Goal: Information Seeking & Learning: Learn about a topic

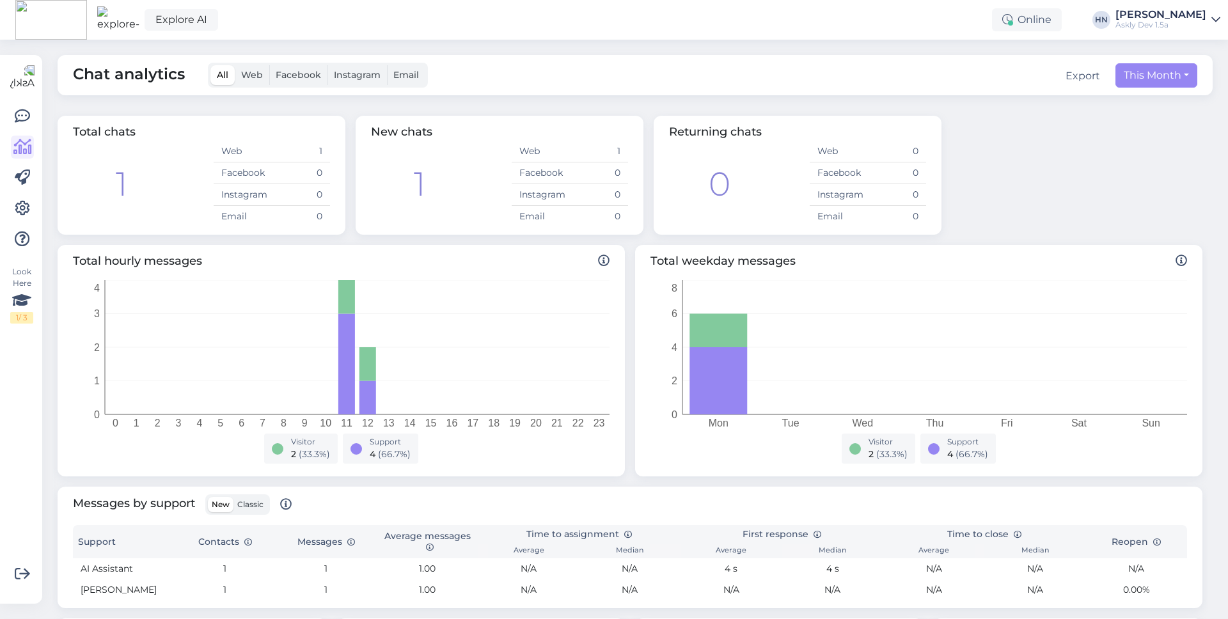
click at [288, 82] on label "Facebook" at bounding box center [298, 75] width 58 height 20
click at [269, 65] on input "Facebook" at bounding box center [269, 65] width 0 height 0
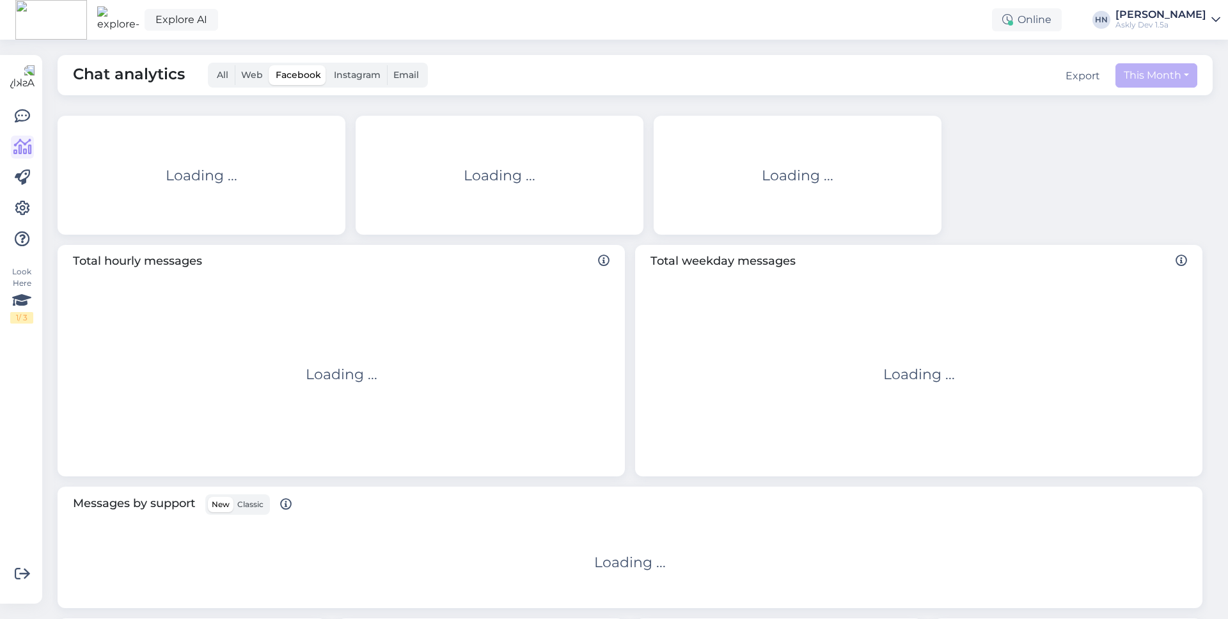
click at [254, 77] on span "Web" at bounding box center [252, 75] width 22 height 12
click at [235, 65] on input "Web" at bounding box center [235, 65] width 0 height 0
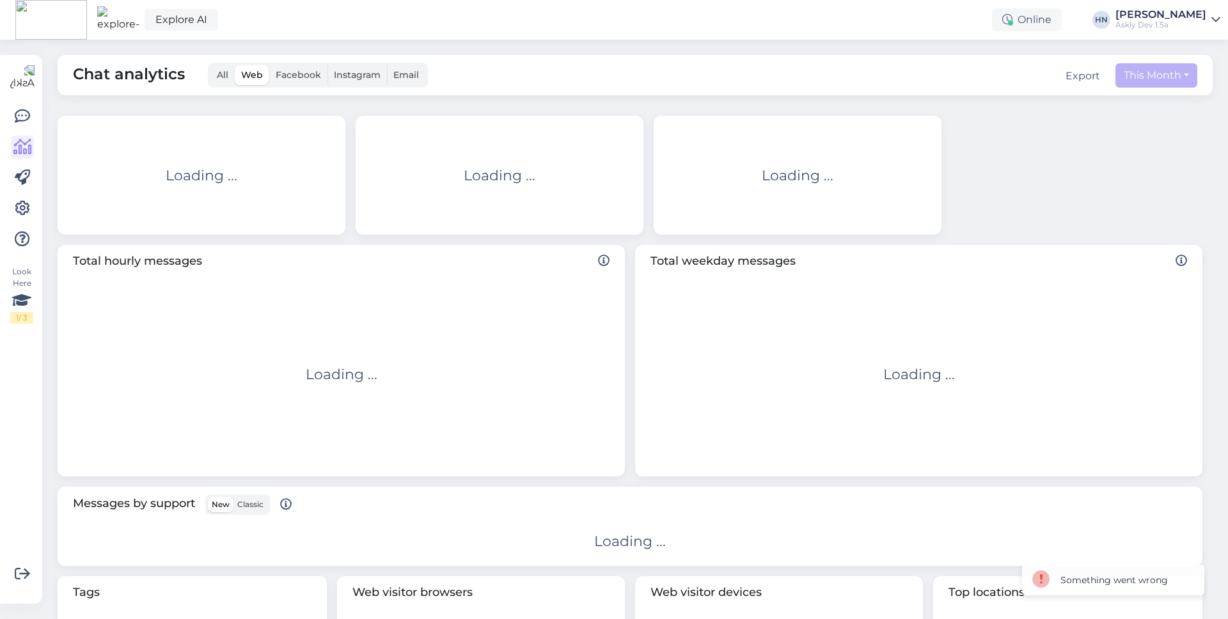
click at [225, 78] on span "All" at bounding box center [223, 75] width 12 height 12
click at [210, 65] on input "All" at bounding box center [210, 65] width 0 height 0
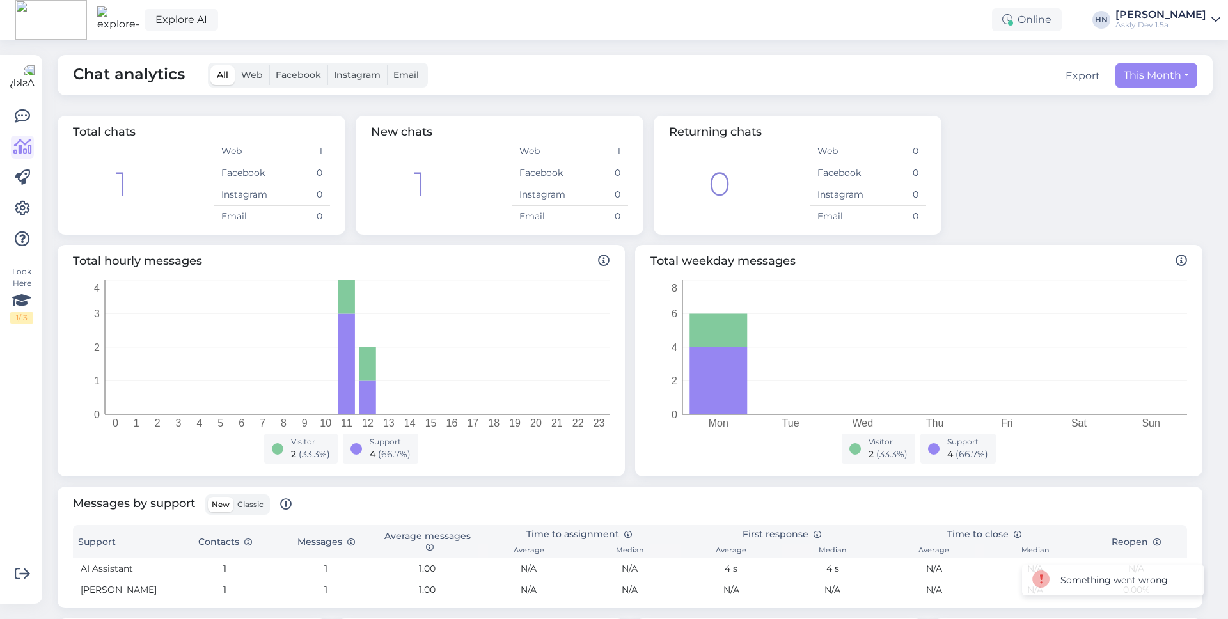
click at [245, 75] on span "Web" at bounding box center [252, 75] width 22 height 12
click at [235, 65] on input "Web" at bounding box center [235, 65] width 0 height 0
click at [221, 77] on span "All" at bounding box center [223, 75] width 12 height 12
click at [210, 65] on input "All" at bounding box center [210, 65] width 0 height 0
click at [23, 109] on icon at bounding box center [22, 116] width 15 height 15
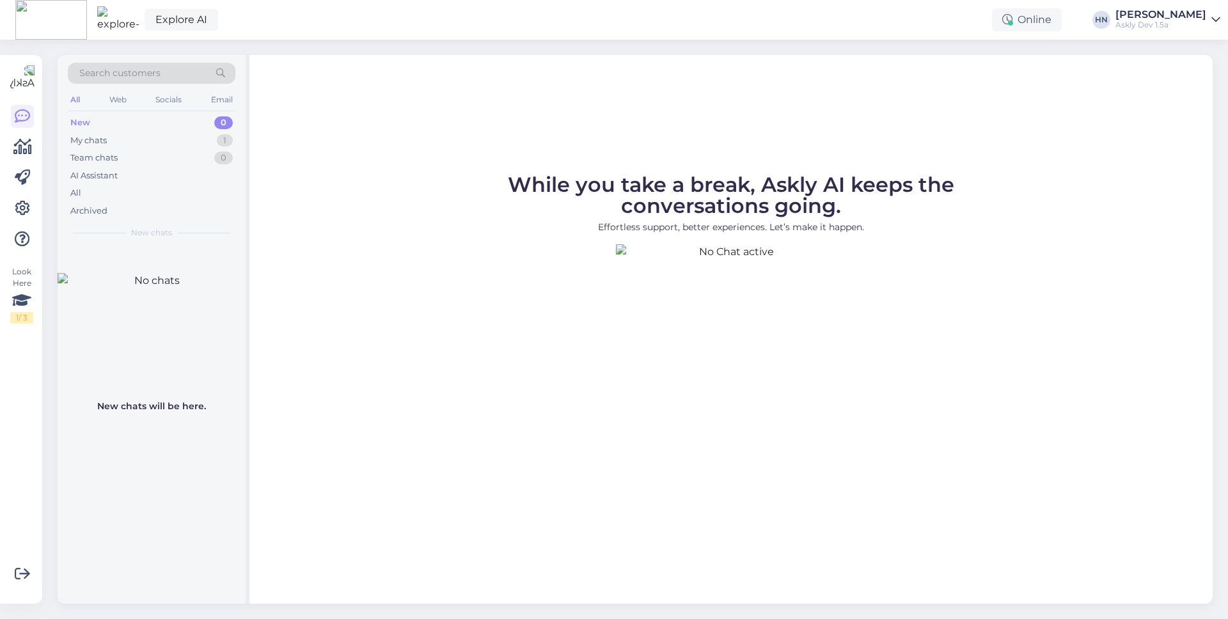
click at [34, 141] on div "Look Here 1 / 3" at bounding box center [22, 329] width 24 height 528
click at [24, 145] on icon at bounding box center [22, 146] width 19 height 15
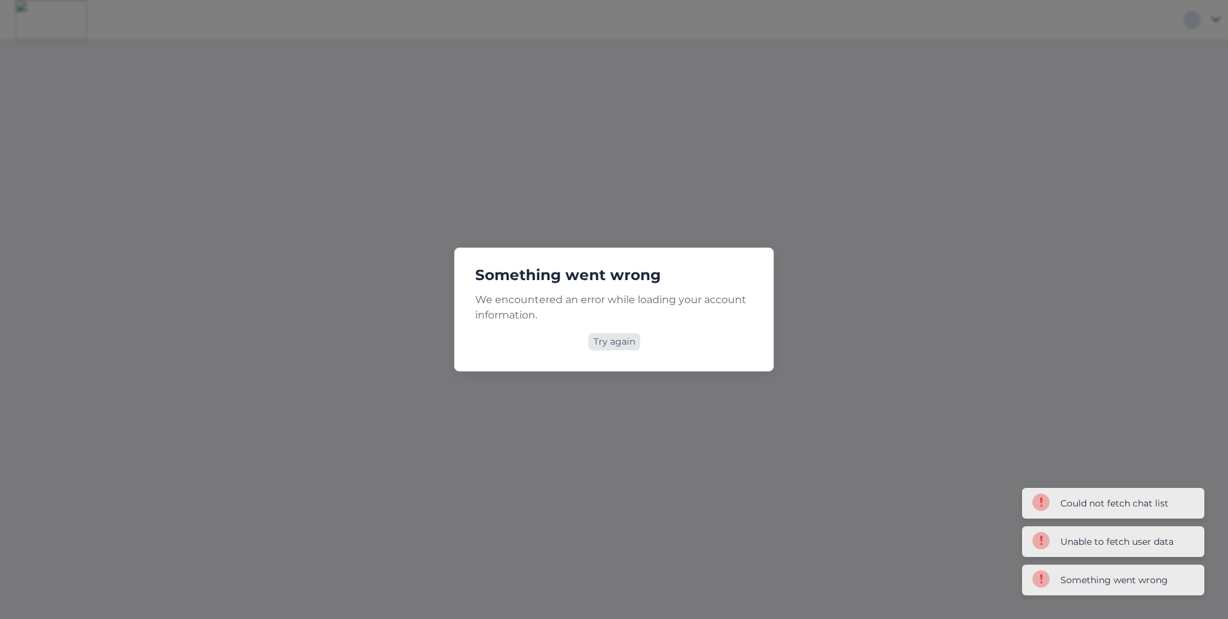
click at [629, 343] on div "Try again" at bounding box center [614, 341] width 52 height 17
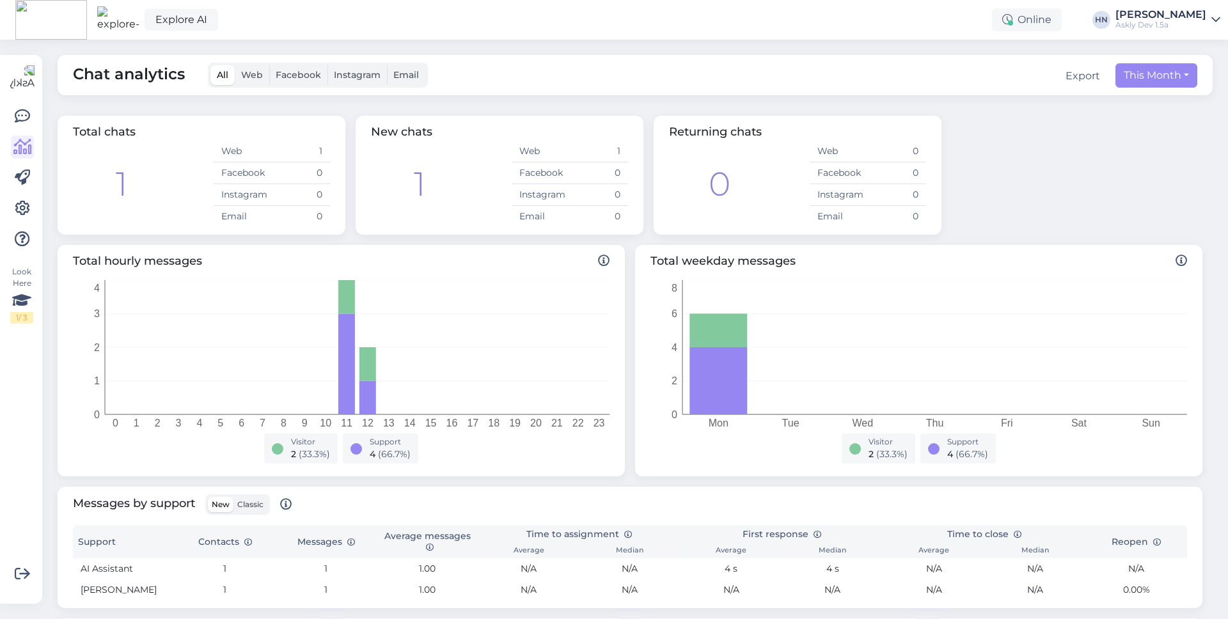
click at [243, 69] on span "Web" at bounding box center [252, 75] width 22 height 12
click at [235, 65] on input "Web" at bounding box center [235, 65] width 0 height 0
click at [288, 73] on span "Facebook" at bounding box center [298, 75] width 45 height 12
click at [269, 65] on input "Facebook" at bounding box center [269, 65] width 0 height 0
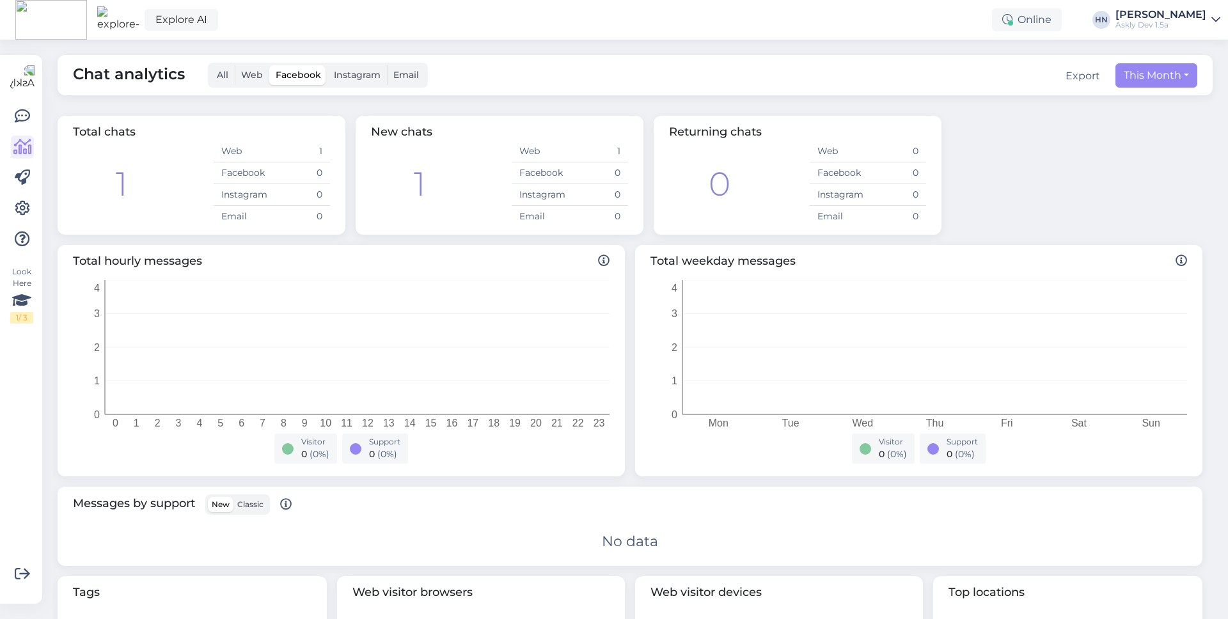
click at [348, 71] on span "Instagram" at bounding box center [357, 75] width 47 height 12
click at [327, 65] on input "Instagram" at bounding box center [327, 65] width 0 height 0
click at [389, 75] on label "Email" at bounding box center [406, 75] width 38 height 20
click at [387, 65] on input "Email" at bounding box center [387, 65] width 0 height 0
click at [319, 89] on div "Chat analytics All Web Facebook Instagram Email Export This Month" at bounding box center [635, 75] width 1155 height 40
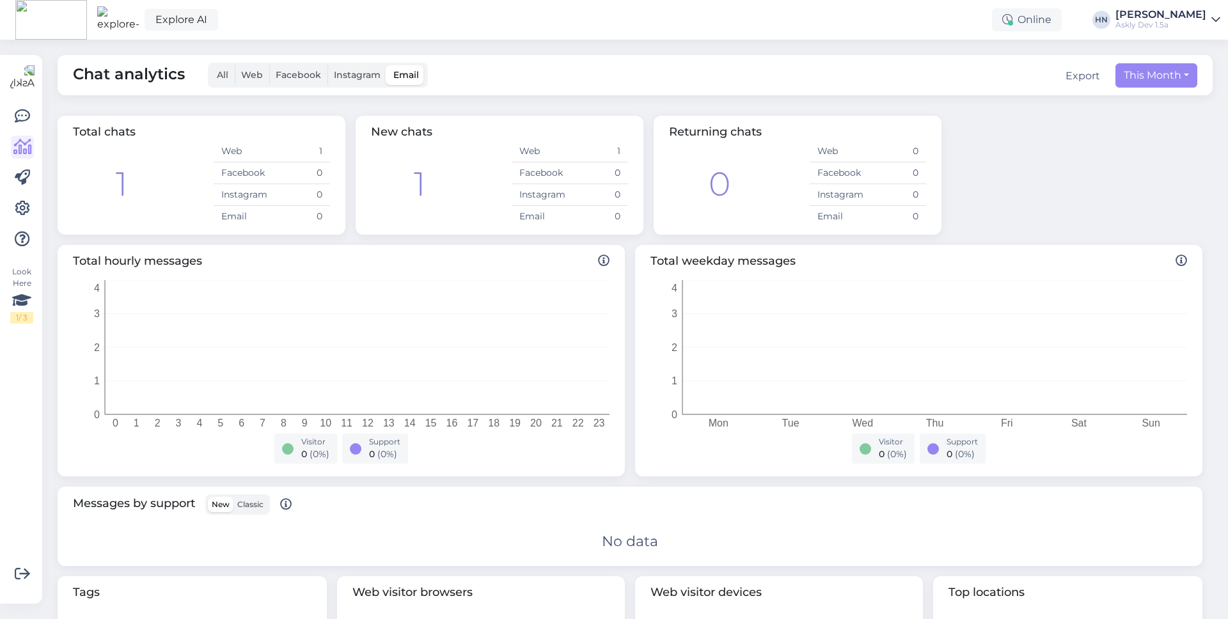
click at [272, 73] on label "Facebook" at bounding box center [298, 75] width 58 height 20
click at [269, 65] on input "Facebook" at bounding box center [269, 65] width 0 height 0
click at [253, 72] on span "Web" at bounding box center [252, 75] width 22 height 12
click at [235, 65] on input "Web" at bounding box center [235, 65] width 0 height 0
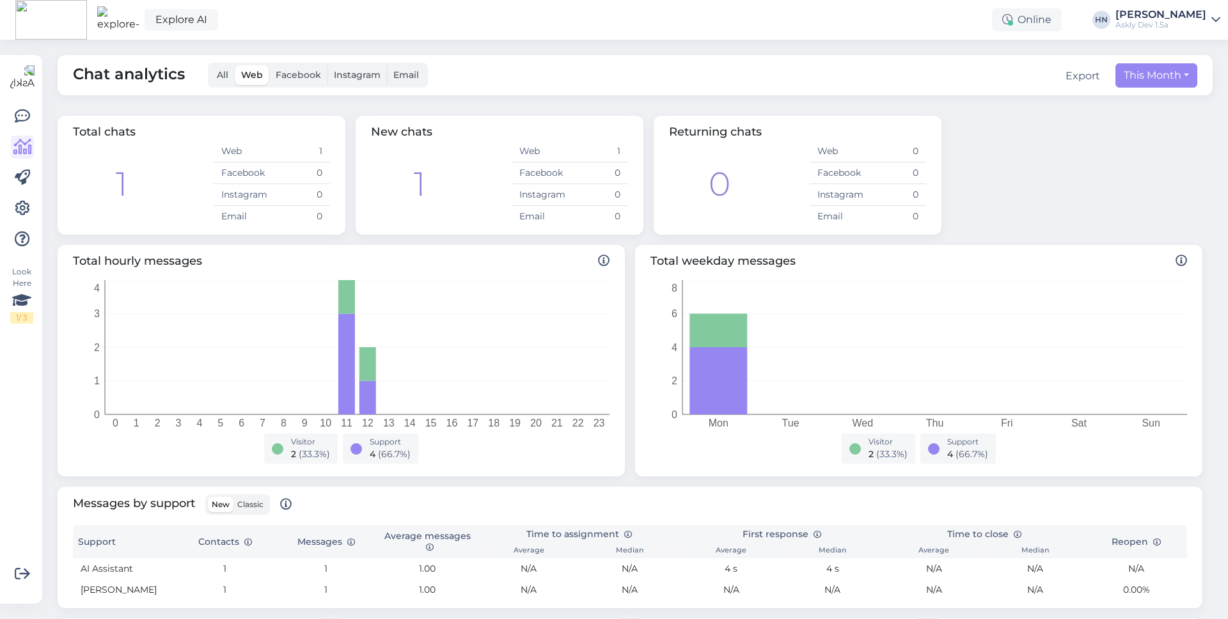
click at [228, 68] on label "All" at bounding box center [222, 75] width 24 height 20
click at [210, 65] on input "All" at bounding box center [210, 65] width 0 height 0
click at [121, 84] on span "Chat analytics" at bounding box center [129, 75] width 112 height 25
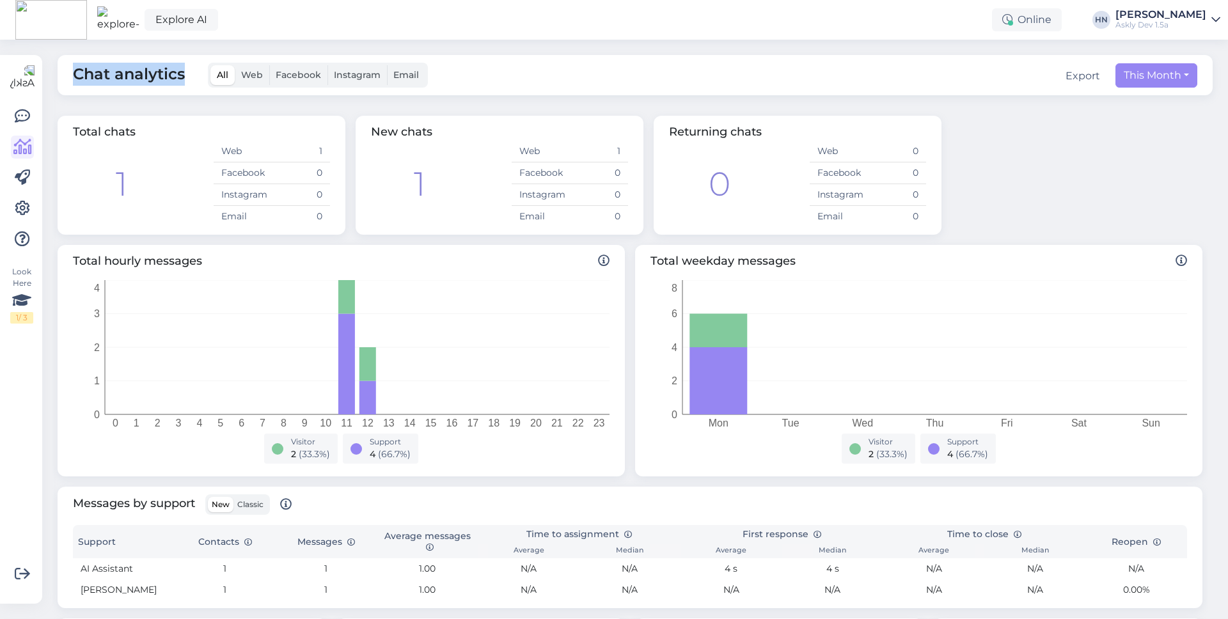
copy span "Chat analytics"
click at [276, 82] on label "Facebook" at bounding box center [298, 75] width 58 height 20
click at [269, 65] on input "Facebook" at bounding box center [269, 65] width 0 height 0
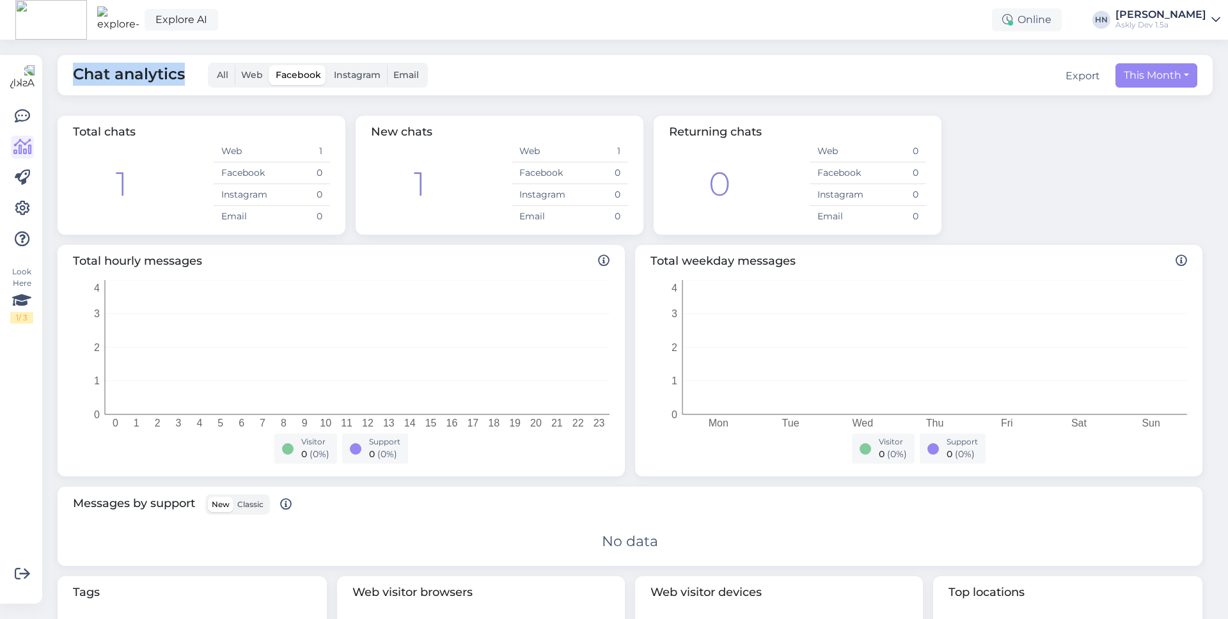
click at [252, 81] on label "Web" at bounding box center [252, 75] width 35 height 20
click at [235, 65] on input "Web" at bounding box center [235, 65] width 0 height 0
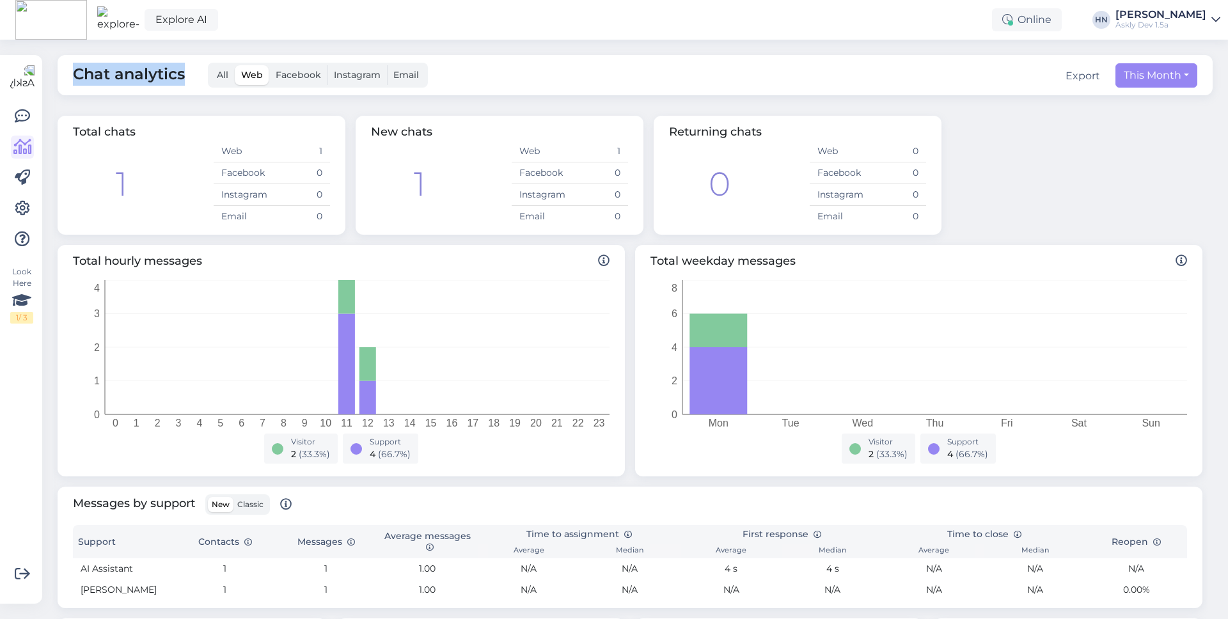
click at [219, 74] on span "All" at bounding box center [223, 75] width 12 height 12
click at [210, 65] on input "All" at bounding box center [210, 65] width 0 height 0
click at [249, 81] on label "Web" at bounding box center [252, 75] width 35 height 20
click at [235, 65] on input "Web" at bounding box center [235, 65] width 0 height 0
click at [286, 84] on label "Facebook" at bounding box center [298, 75] width 58 height 20
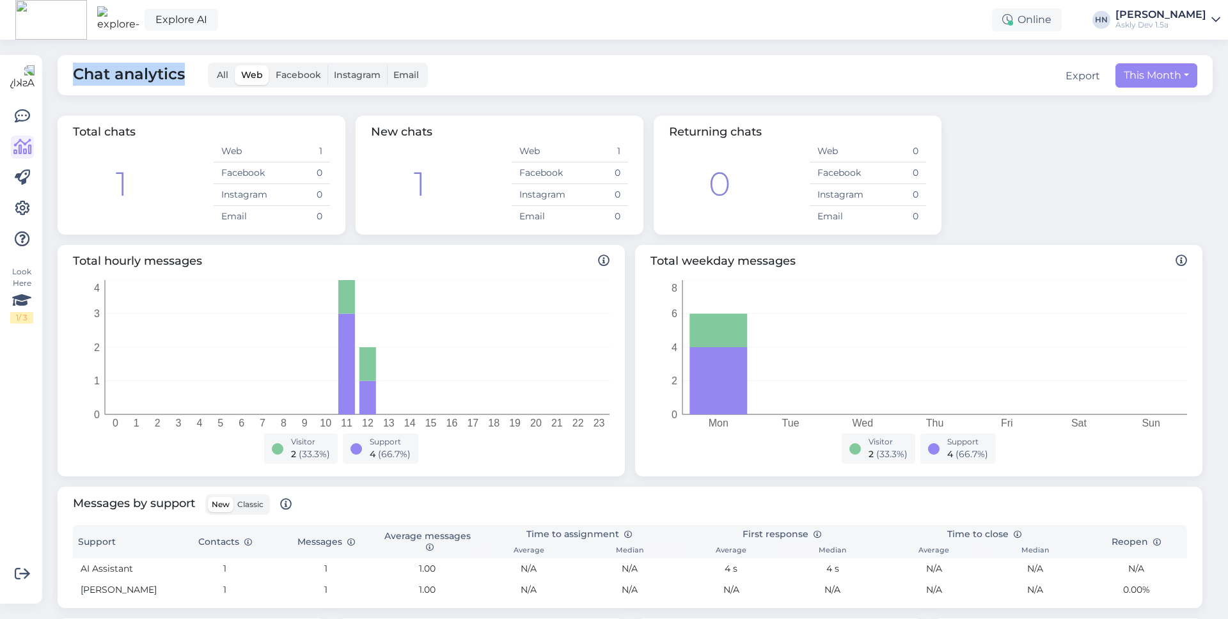
click at [269, 65] on input "Facebook" at bounding box center [269, 65] width 0 height 0
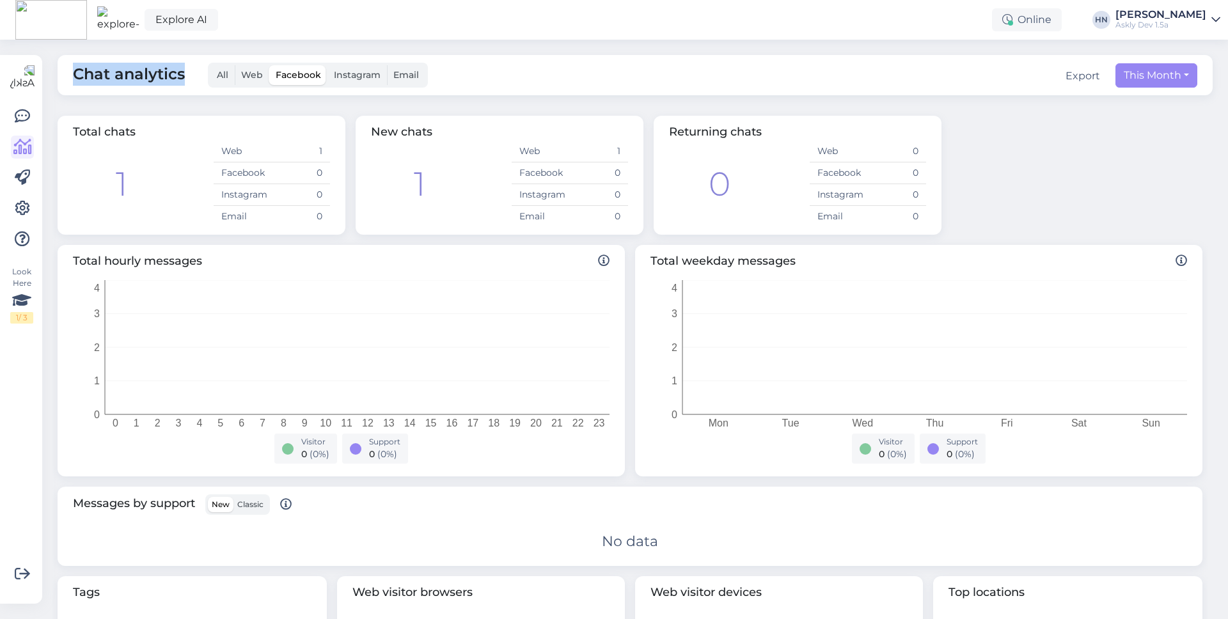
click at [348, 76] on span "Instagram" at bounding box center [357, 75] width 47 height 12
click at [327, 65] on input "Instagram" at bounding box center [327, 65] width 0 height 0
click at [400, 75] on span "Email" at bounding box center [406, 75] width 26 height 12
click at [387, 65] on input "Email" at bounding box center [387, 65] width 0 height 0
click at [324, 88] on div "Chat analytics All Web Facebook Instagram Email Export This Month" at bounding box center [635, 75] width 1155 height 40
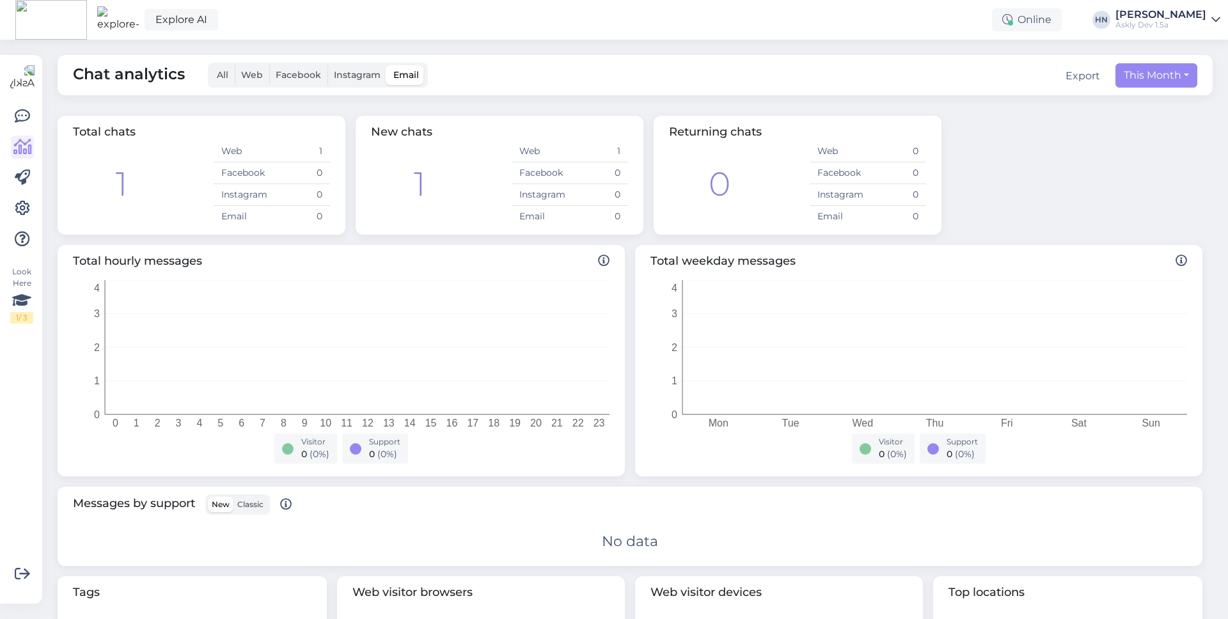
click at [334, 80] on span "Instagram" at bounding box center [357, 75] width 47 height 12
click at [327, 65] on input "Instagram" at bounding box center [327, 65] width 0 height 0
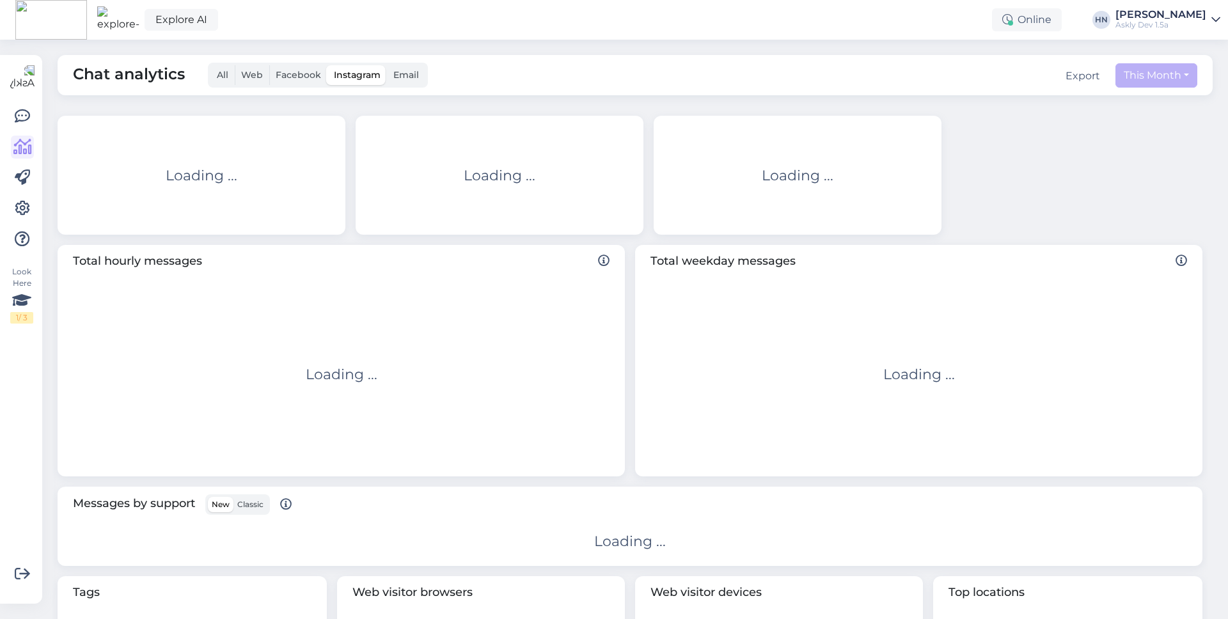
click at [301, 75] on span "Facebook" at bounding box center [298, 75] width 45 height 12
click at [269, 65] on input "Facebook" at bounding box center [269, 65] width 0 height 0
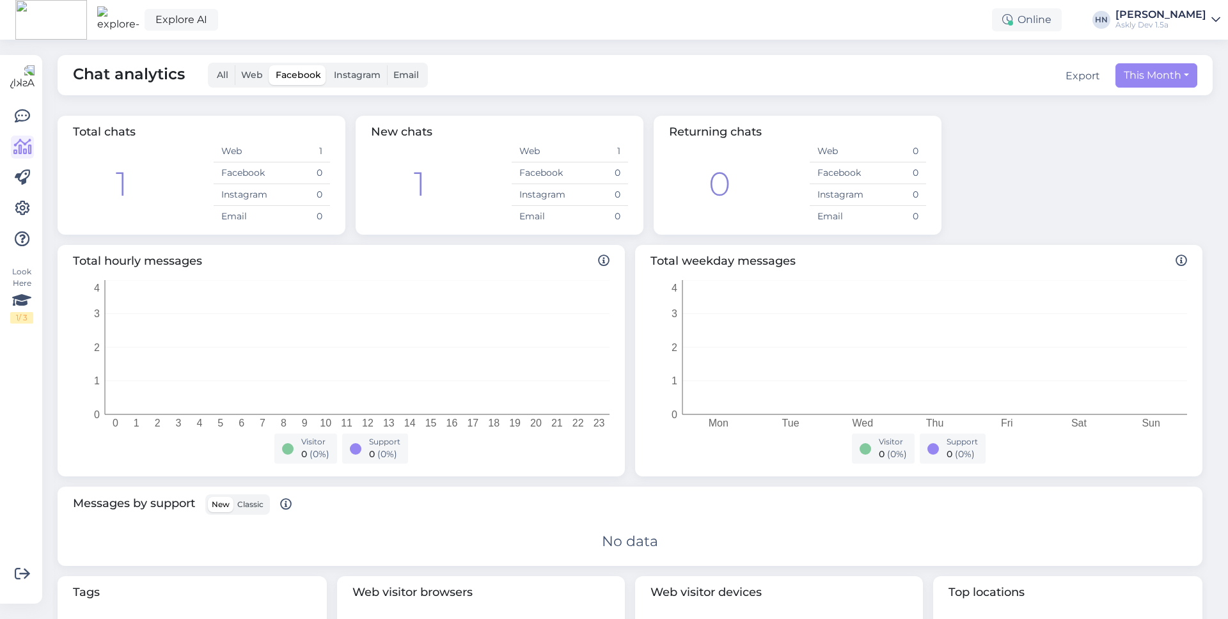
click at [260, 75] on span "Web" at bounding box center [252, 75] width 22 height 12
click at [235, 65] on input "Web" at bounding box center [235, 65] width 0 height 0
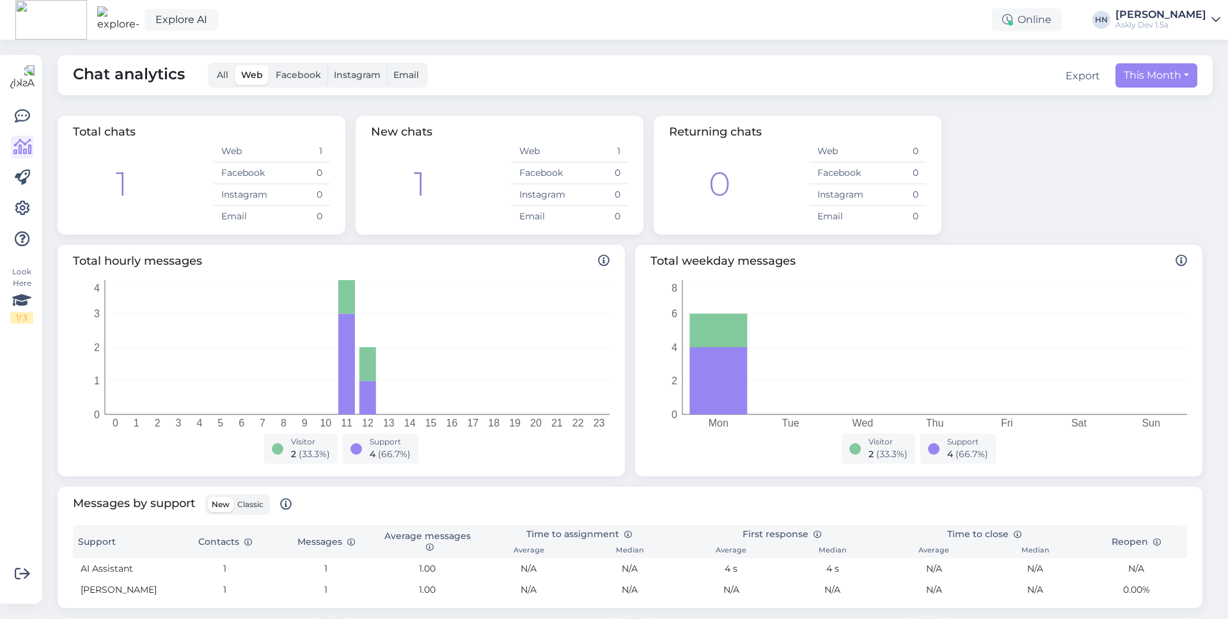
click at [223, 80] on span "All" at bounding box center [223, 75] width 12 height 12
click at [210, 65] on input "All" at bounding box center [210, 65] width 0 height 0
click at [304, 71] on span "Facebook" at bounding box center [298, 75] width 45 height 12
click at [269, 65] on input "Facebook" at bounding box center [269, 65] width 0 height 0
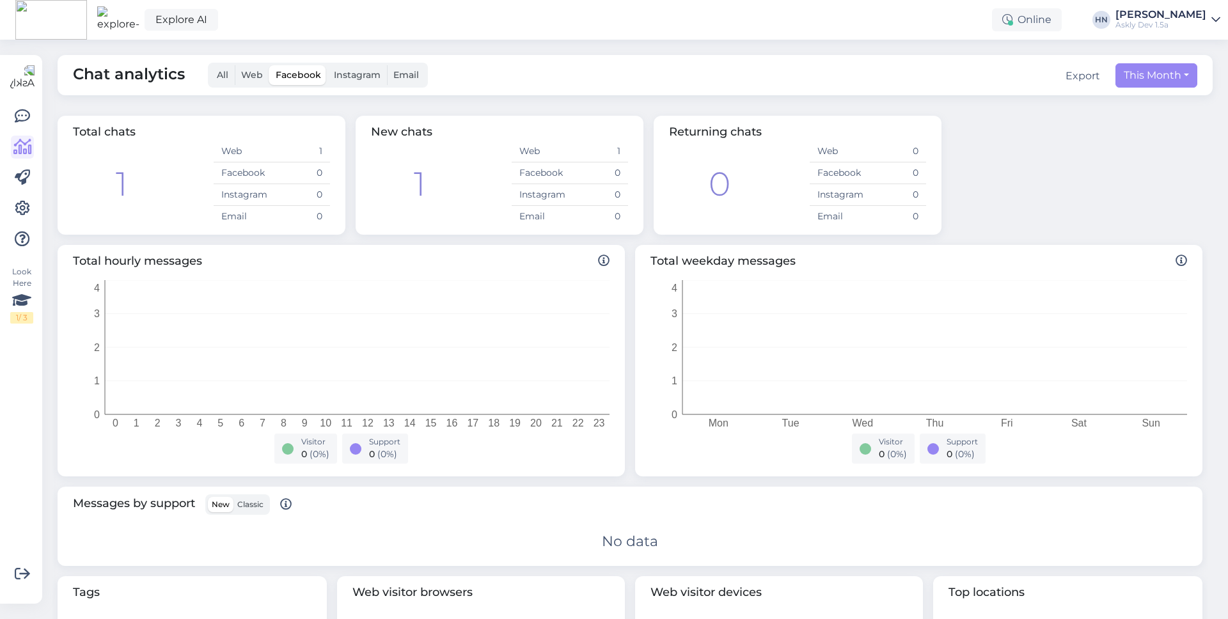
click at [254, 64] on div "All Web Facebook Instagram Email" at bounding box center [318, 75] width 220 height 25
click at [254, 69] on span "Web" at bounding box center [252, 75] width 22 height 12
click at [235, 65] on input "Web" at bounding box center [235, 65] width 0 height 0
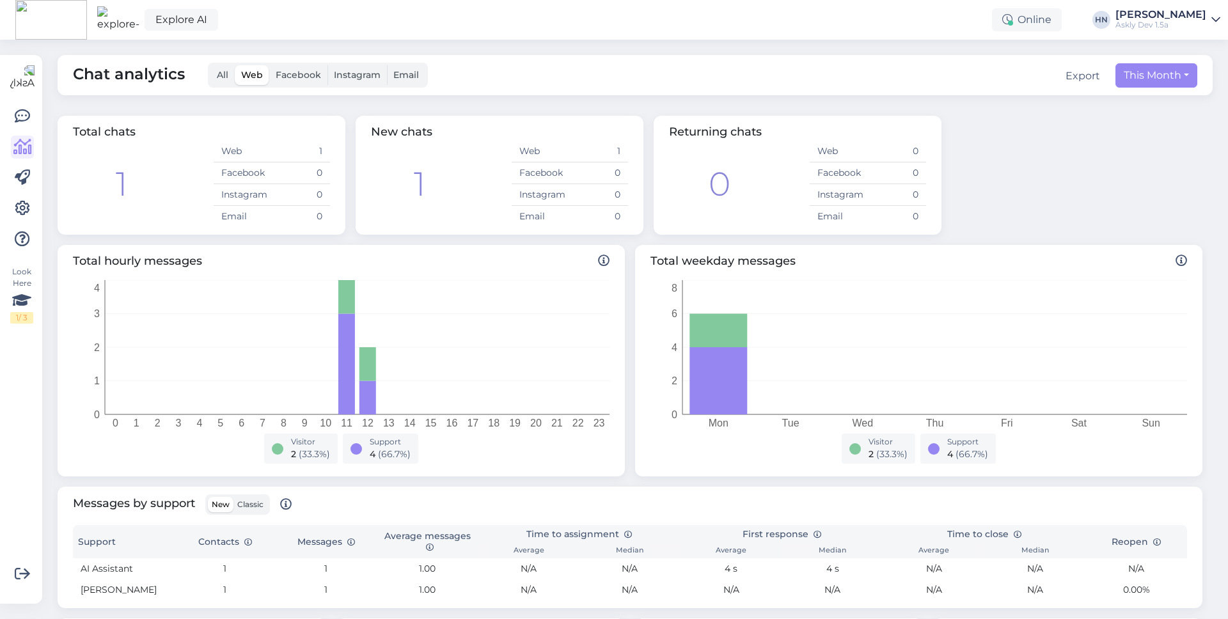
click at [299, 75] on span "Facebook" at bounding box center [298, 75] width 45 height 12
click at [269, 65] on input "Facebook" at bounding box center [269, 65] width 0 height 0
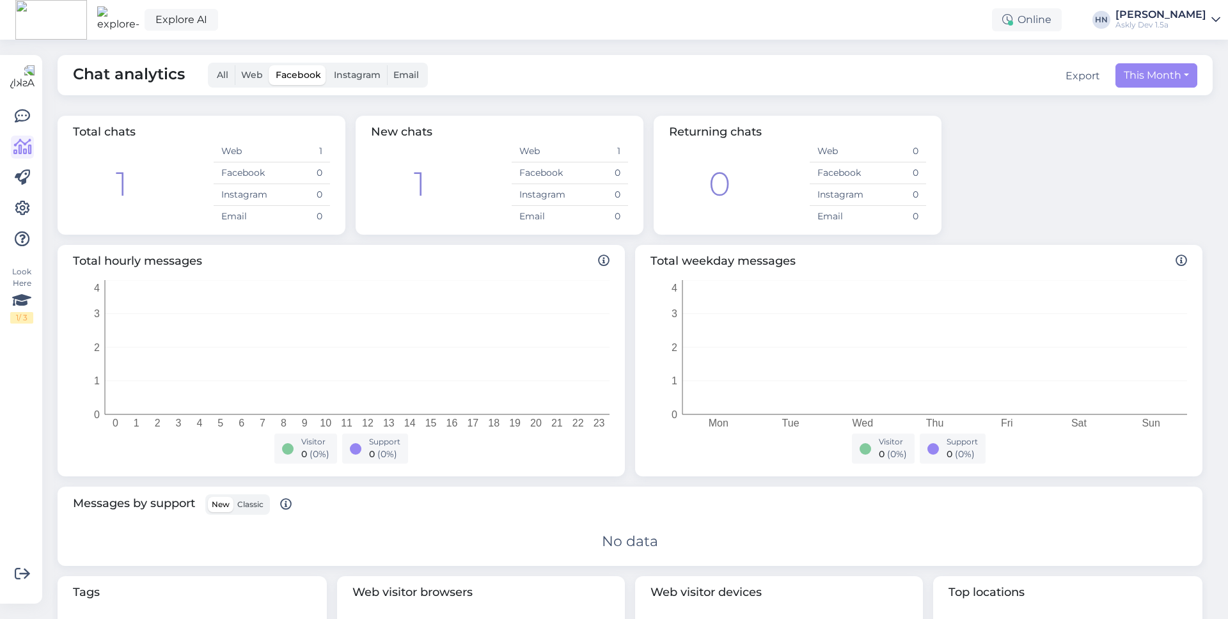
click at [335, 70] on span "Instagram" at bounding box center [357, 75] width 47 height 12
click at [327, 65] on input "Instagram" at bounding box center [327, 65] width 0 height 0
click at [231, 72] on label "All" at bounding box center [222, 75] width 24 height 20
click at [210, 65] on input "All" at bounding box center [210, 65] width 0 height 0
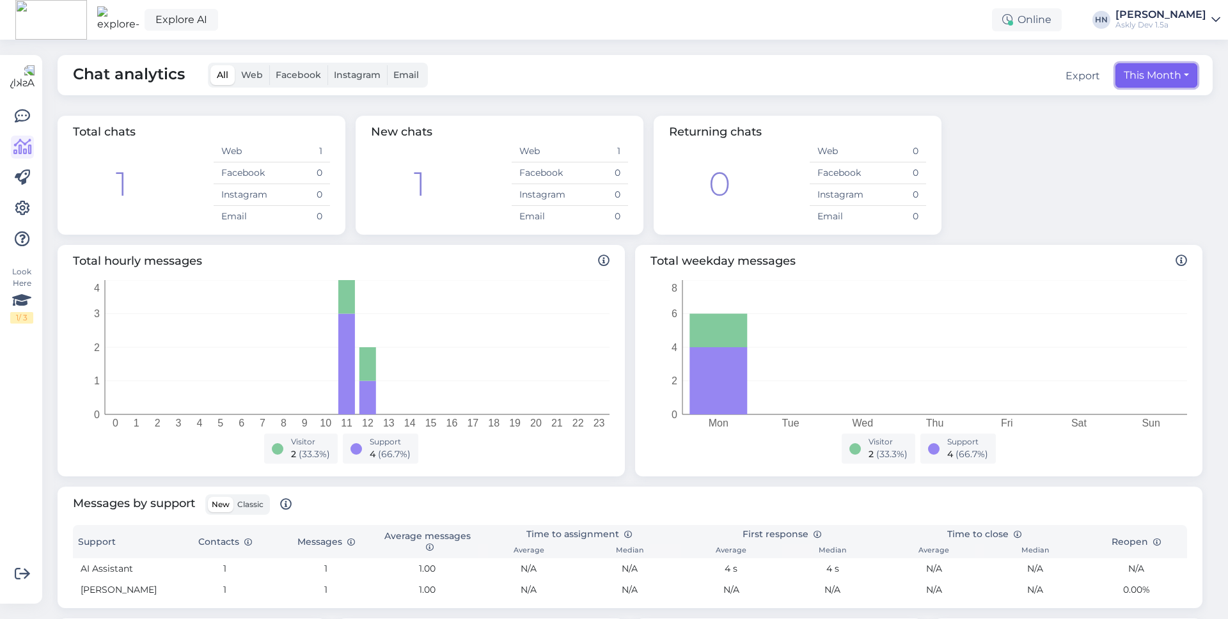
click at [1147, 81] on button "This Month" at bounding box center [1156, 75] width 82 height 24
select select "9"
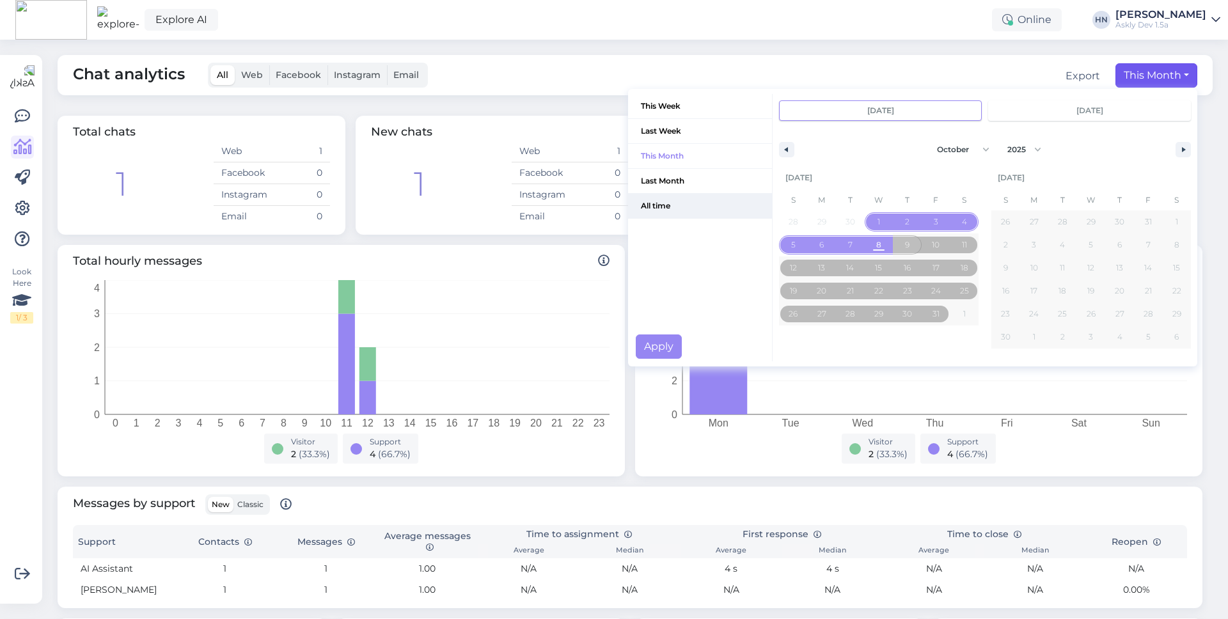
click at [714, 199] on span "All time" at bounding box center [700, 206] width 144 height 24
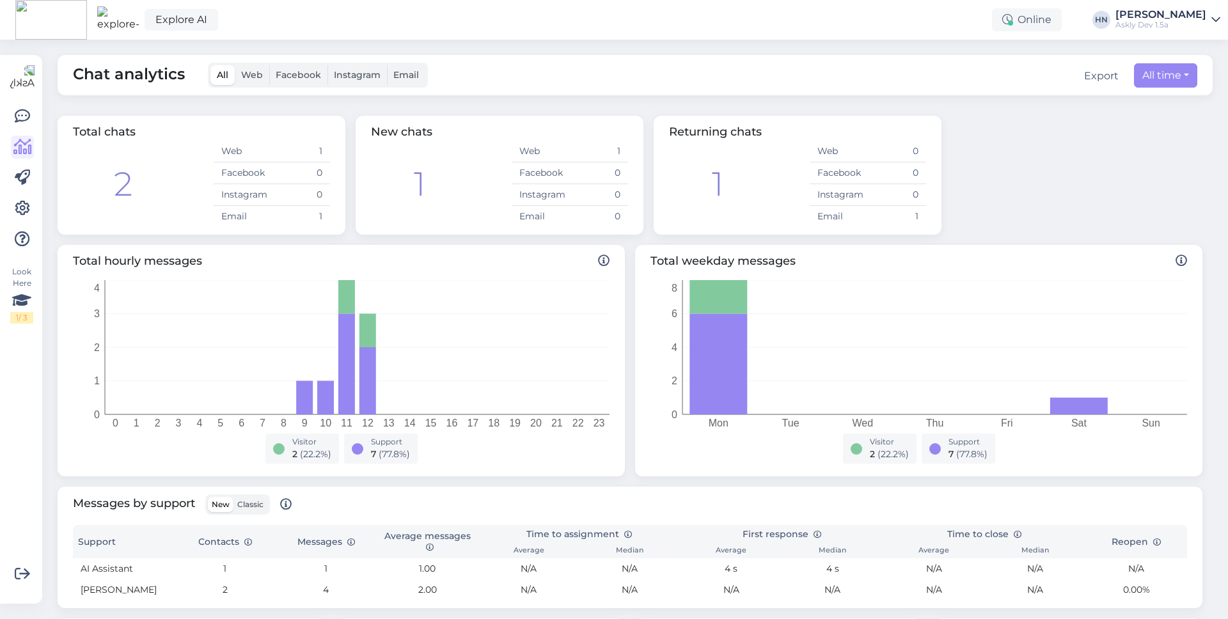
click at [304, 77] on span "Facebook" at bounding box center [298, 75] width 45 height 12
click at [269, 65] on input "Facebook" at bounding box center [269, 65] width 0 height 0
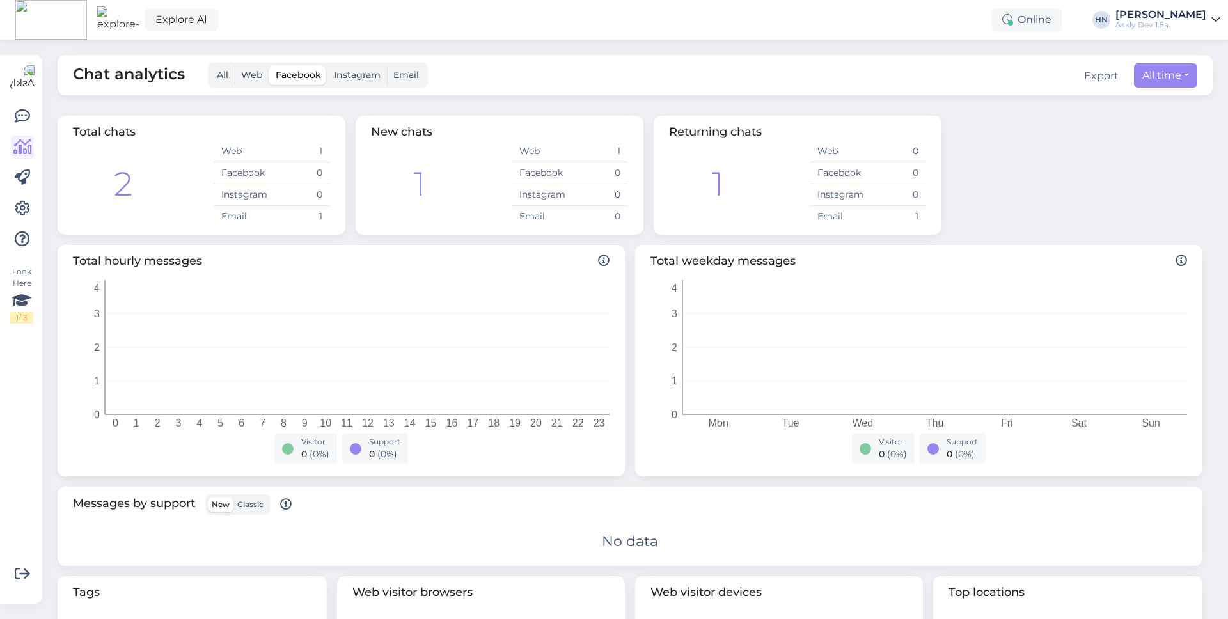
click at [322, 83] on label "Facebook" at bounding box center [298, 75] width 58 height 20
click at [269, 65] on input "Facebook" at bounding box center [269, 65] width 0 height 0
click at [336, 82] on label "Instagram" at bounding box center [356, 75] width 59 height 20
click at [327, 65] on input "Instagram" at bounding box center [327, 65] width 0 height 0
click at [268, 77] on div "All Web Facebook Instagram Email" at bounding box center [318, 75] width 220 height 25
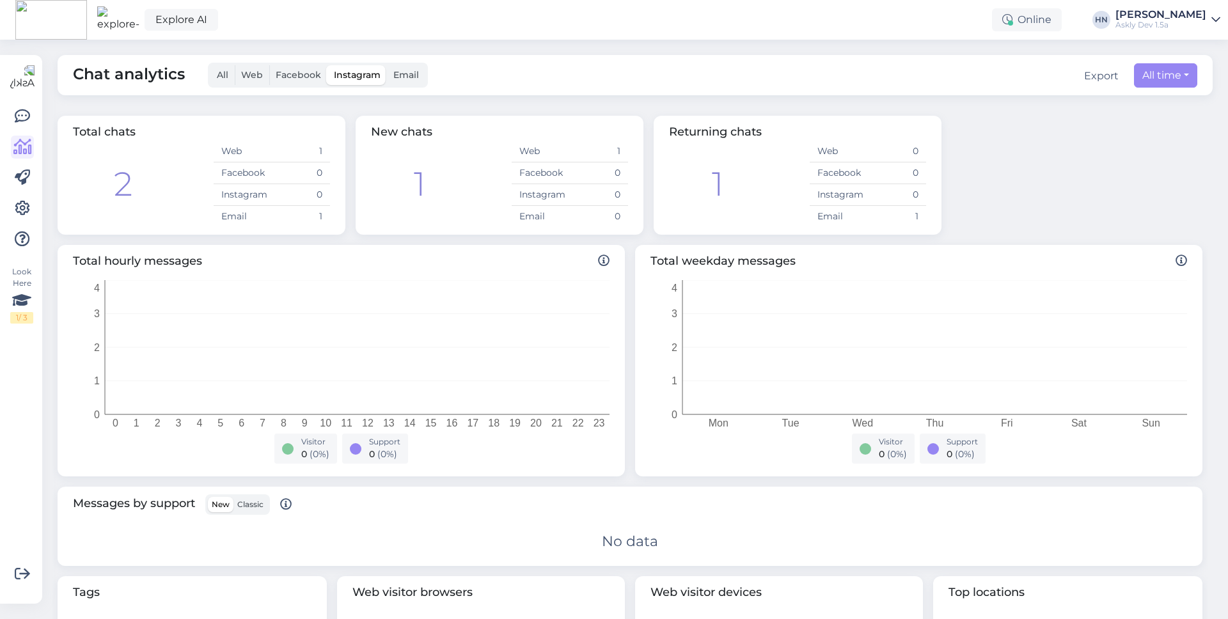
click at [262, 77] on label "Web" at bounding box center [252, 75] width 35 height 20
click at [235, 65] on input "Web" at bounding box center [235, 65] width 0 height 0
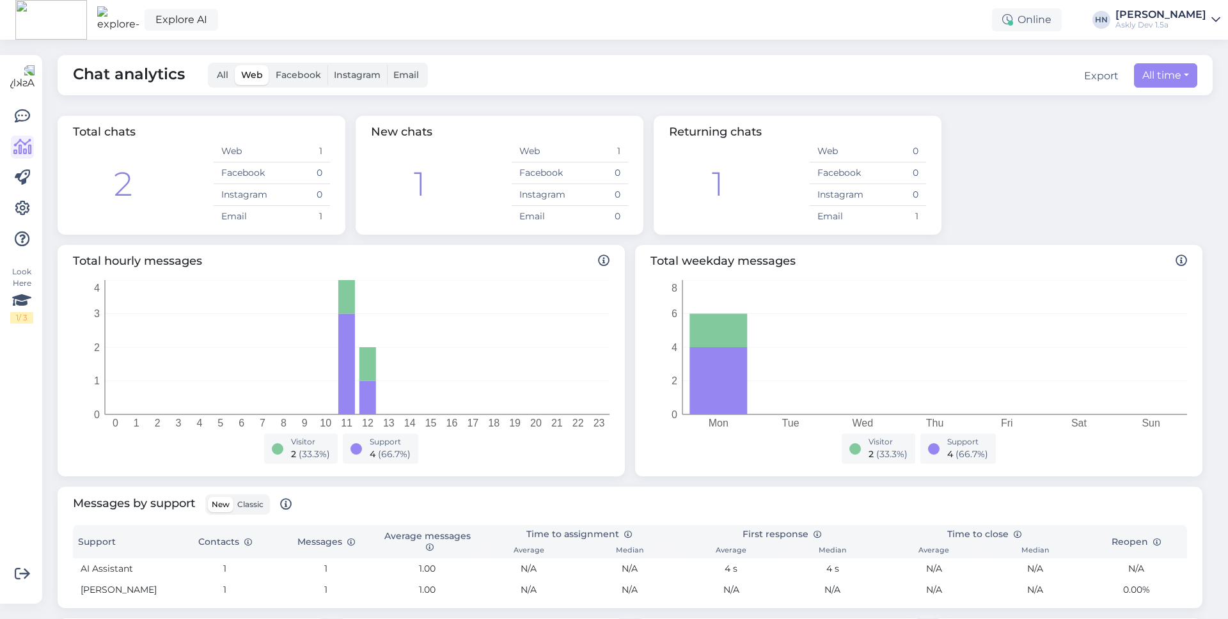
click at [297, 79] on span "Facebook" at bounding box center [298, 75] width 45 height 12
click at [269, 65] on input "Facebook" at bounding box center [269, 65] width 0 height 0
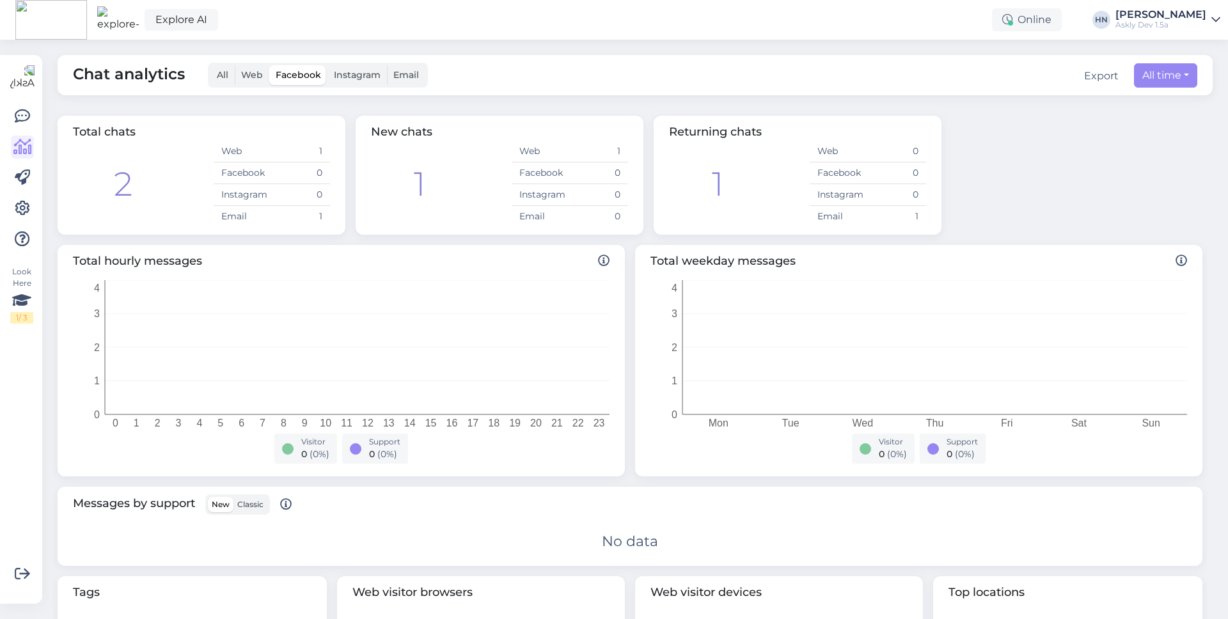
click at [354, 76] on span "Instagram" at bounding box center [357, 75] width 47 height 12
click at [327, 65] on input "Instagram" at bounding box center [327, 65] width 0 height 0
click at [417, 77] on span "Email" at bounding box center [406, 75] width 26 height 12
click at [387, 65] on input "Email" at bounding box center [387, 65] width 0 height 0
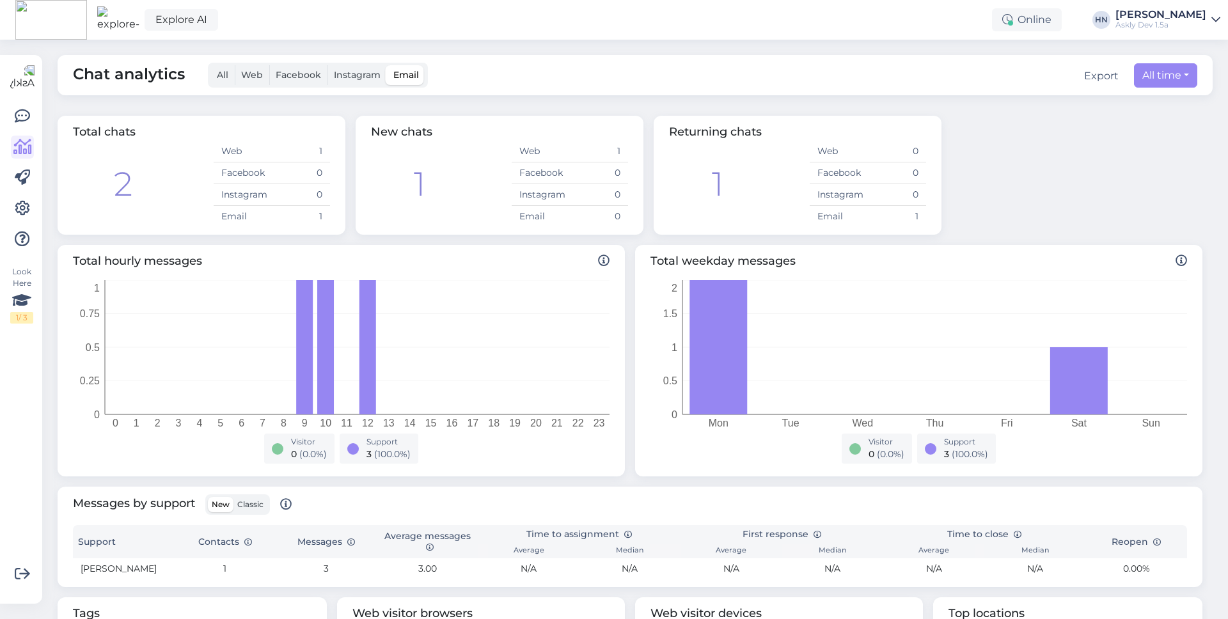
click at [226, 78] on span "All" at bounding box center [223, 75] width 12 height 12
click at [210, 65] on input "All" at bounding box center [210, 65] width 0 height 0
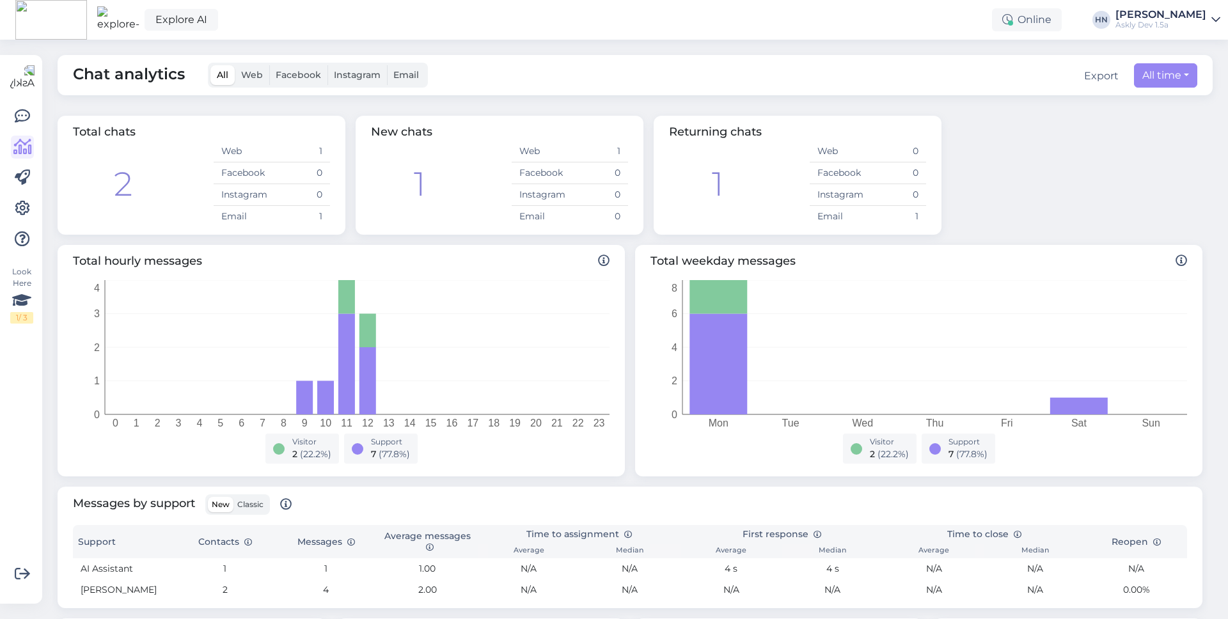
click at [256, 74] on span "Web" at bounding box center [252, 75] width 22 height 12
click at [235, 65] on input "Web" at bounding box center [235, 65] width 0 height 0
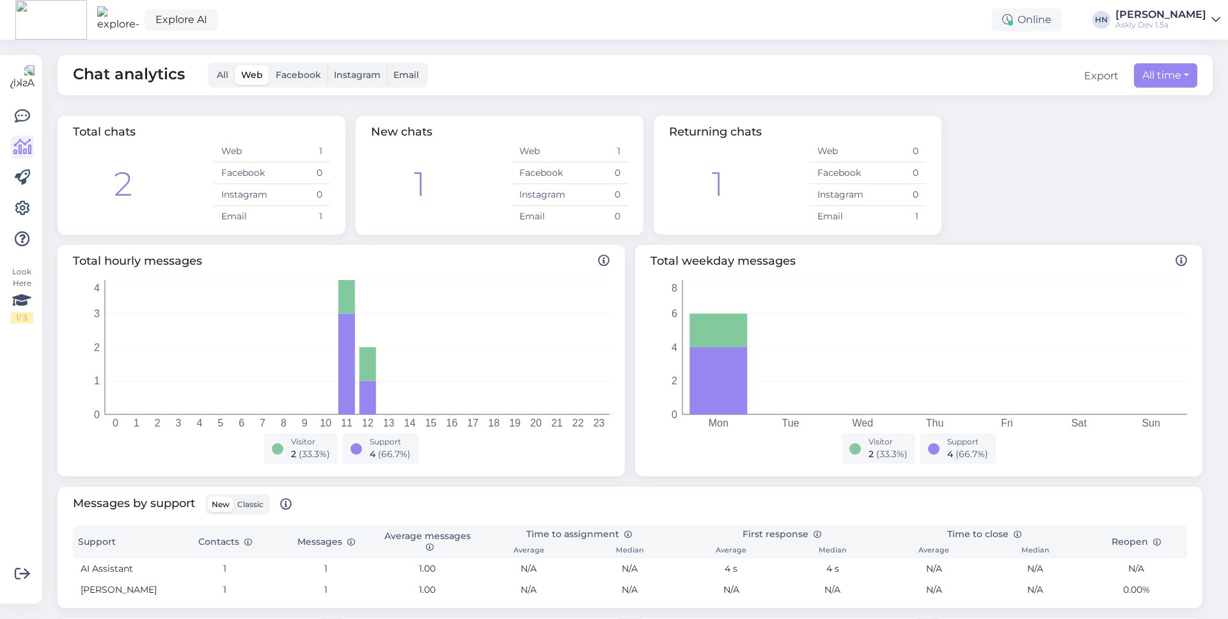
click at [409, 77] on span "Email" at bounding box center [406, 75] width 26 height 12
click at [387, 65] on input "Email" at bounding box center [387, 65] width 0 height 0
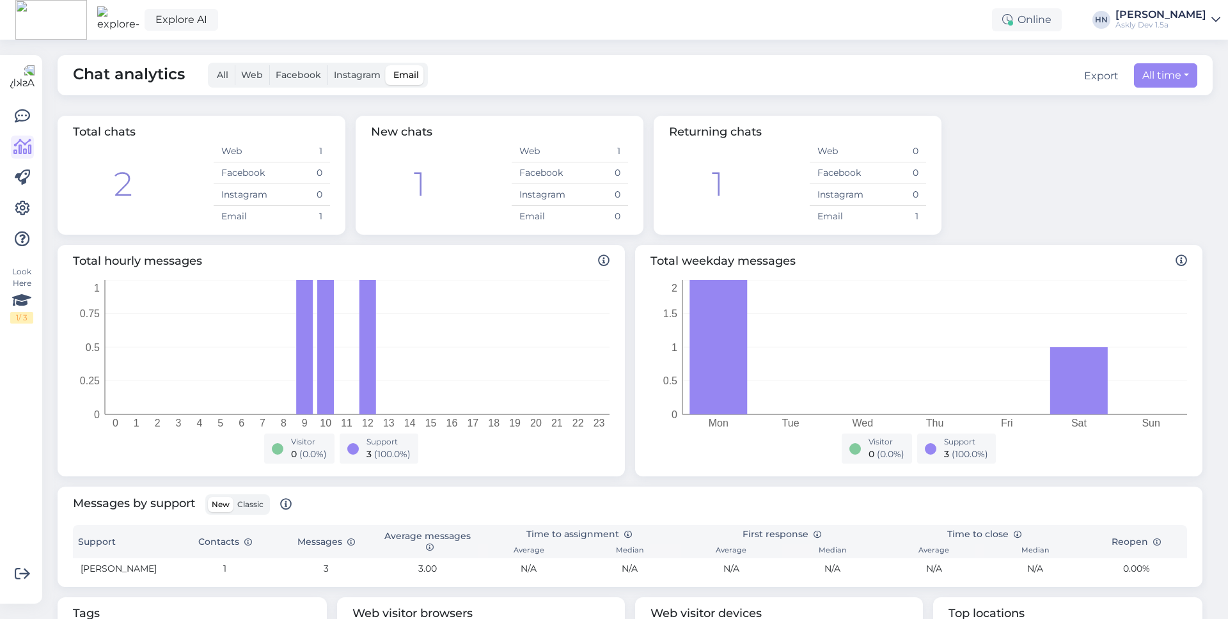
click at [224, 79] on span "All" at bounding box center [223, 75] width 12 height 12
click at [210, 65] on input "All" at bounding box center [210, 65] width 0 height 0
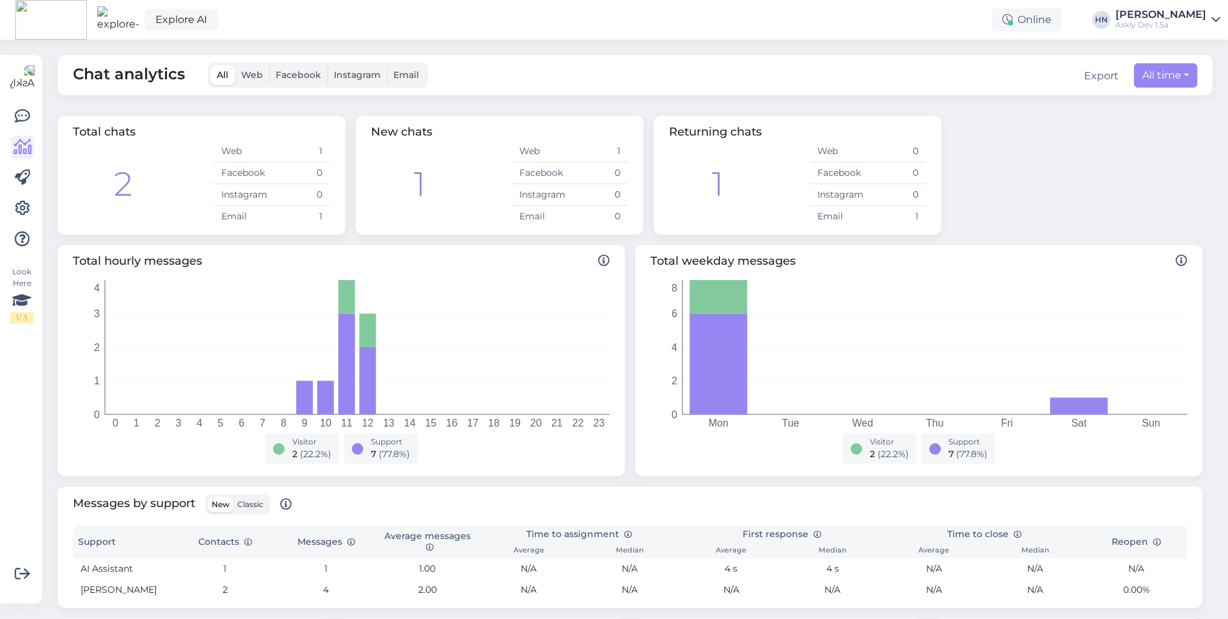
click at [411, 80] on span "Email" at bounding box center [406, 75] width 26 height 12
click at [387, 65] on input "Email" at bounding box center [387, 65] width 0 height 0
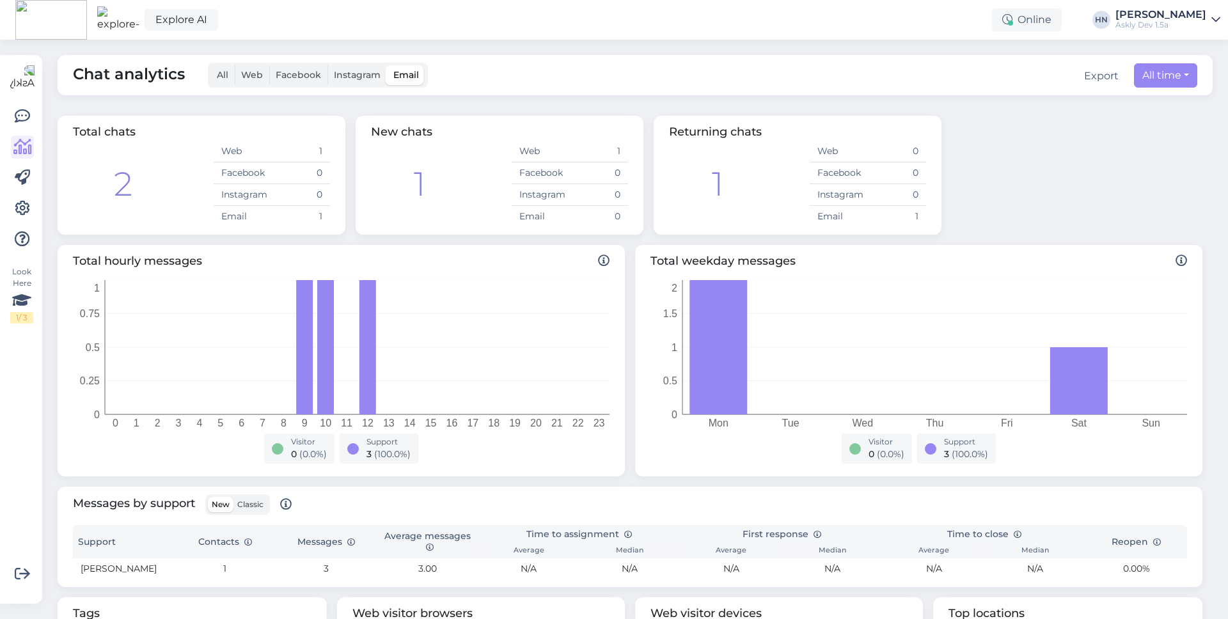
click at [235, 70] on div "Web" at bounding box center [252, 75] width 35 height 20
click at [222, 73] on span "All" at bounding box center [223, 75] width 12 height 12
click at [210, 65] on input "All" at bounding box center [210, 65] width 0 height 0
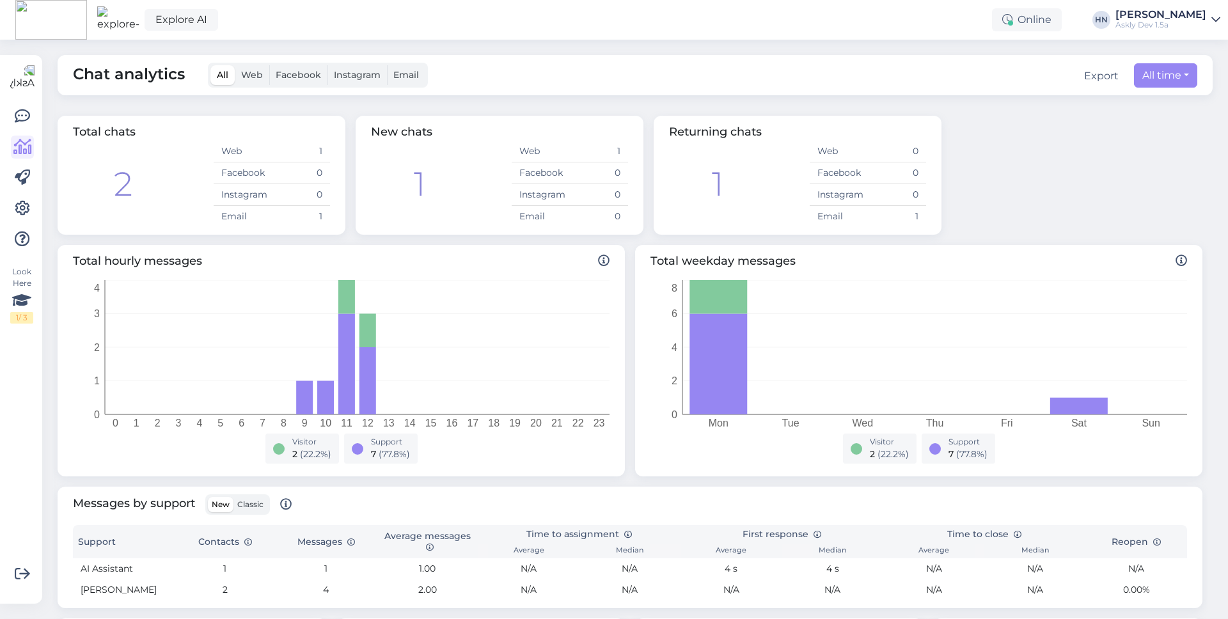
click at [269, 73] on div "Facebook" at bounding box center [298, 75] width 58 height 20
click at [263, 73] on label "Web" at bounding box center [252, 75] width 35 height 20
click at [235, 65] on input "Web" at bounding box center [235, 65] width 0 height 0
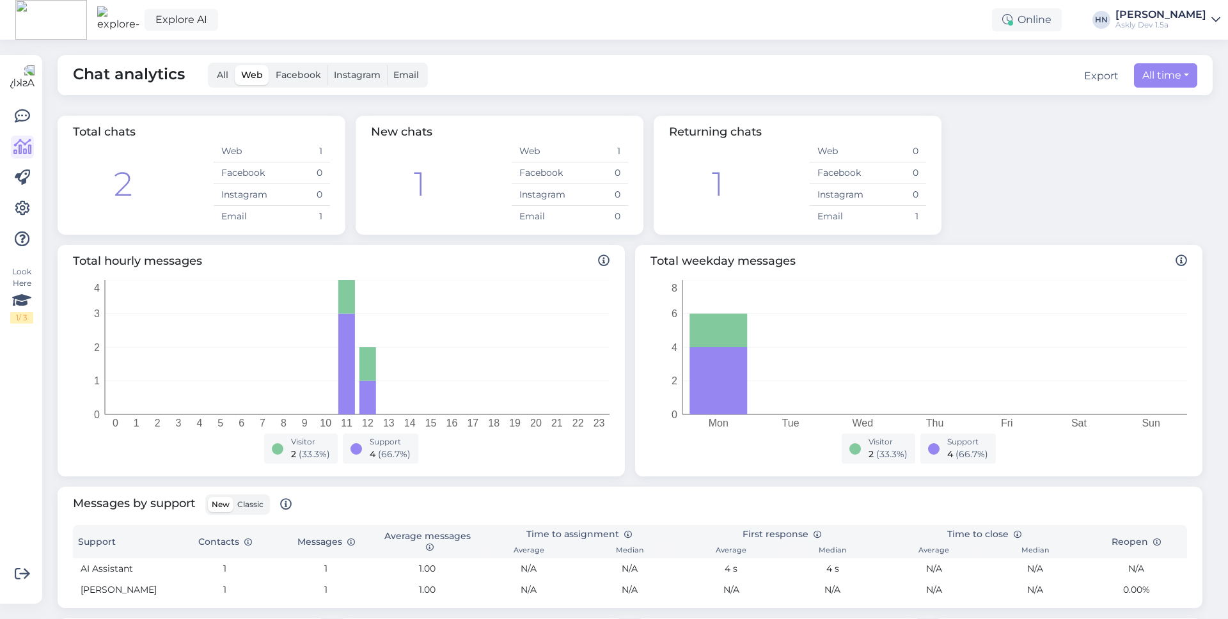
click at [414, 75] on span "Email" at bounding box center [406, 75] width 26 height 12
click at [387, 65] on input "Email" at bounding box center [387, 65] width 0 height 0
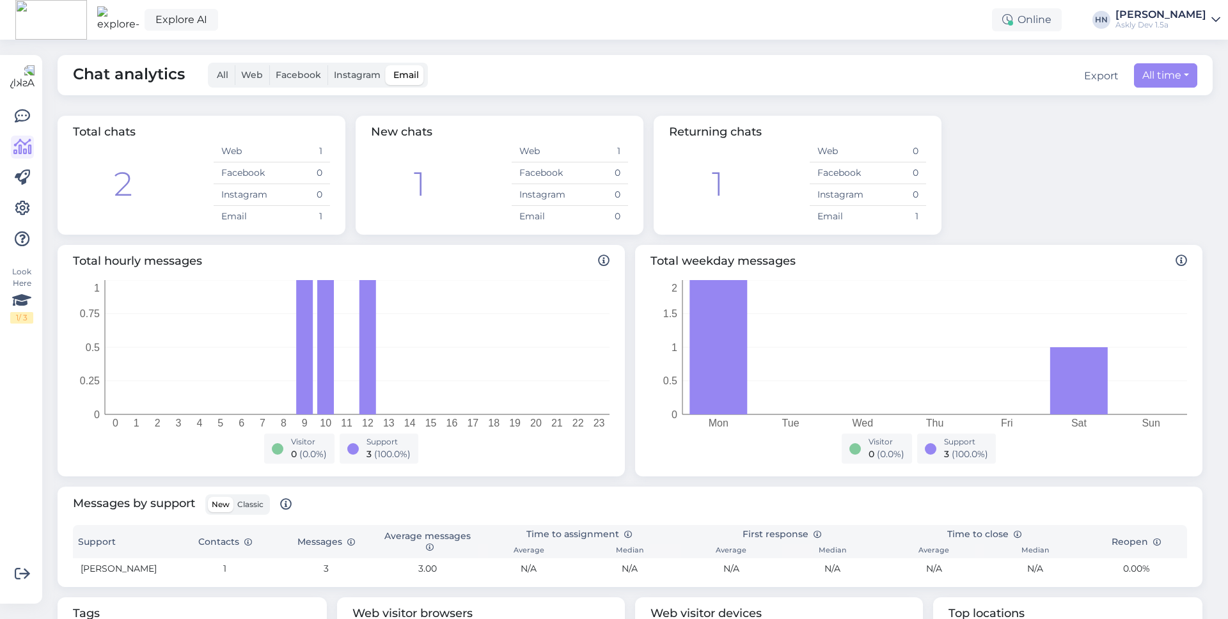
click at [217, 71] on span "All" at bounding box center [223, 75] width 12 height 12
click at [210, 65] on input "All" at bounding box center [210, 65] width 0 height 0
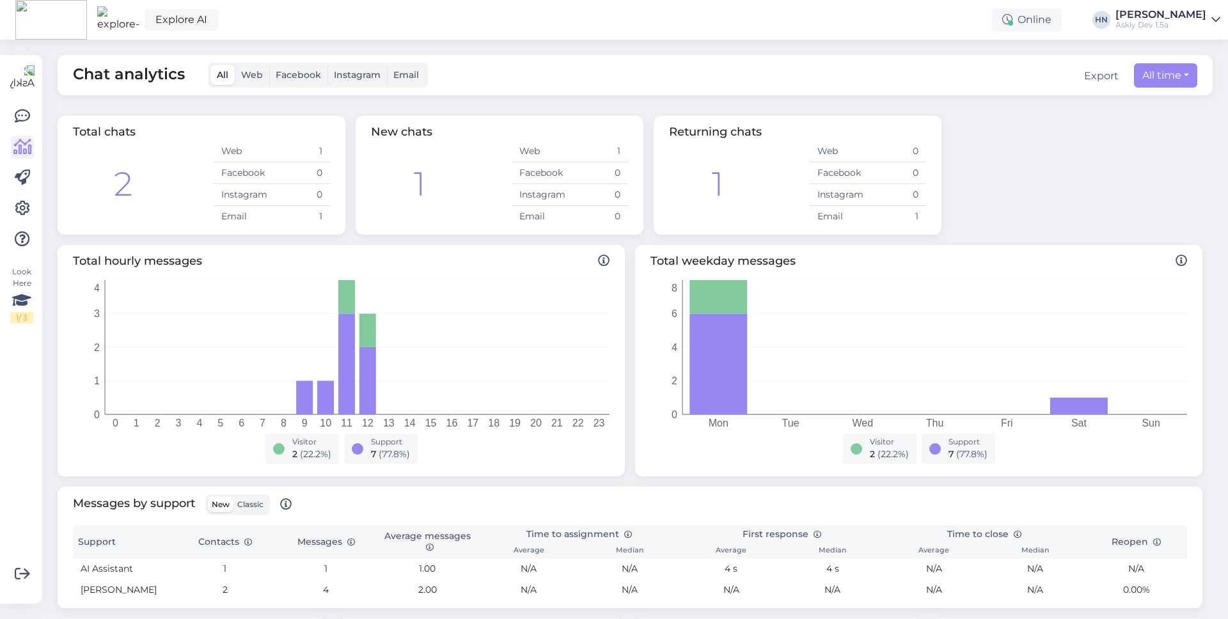
click at [260, 81] on label "Web" at bounding box center [252, 75] width 35 height 20
click at [235, 65] on input "Web" at bounding box center [235, 65] width 0 height 0
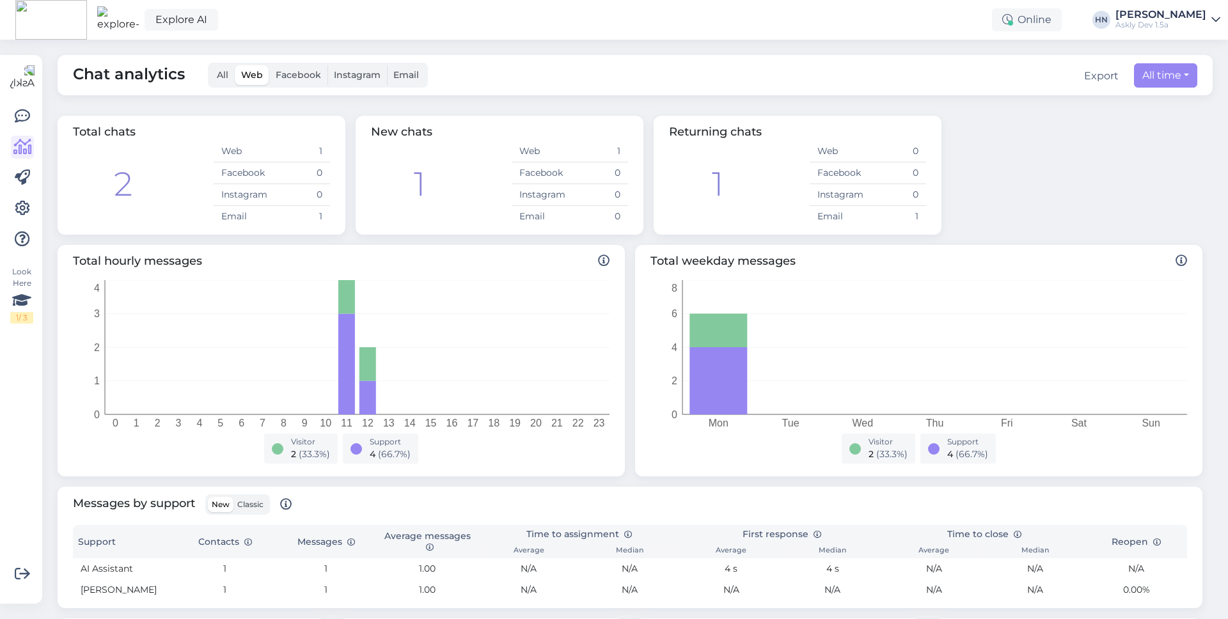
click at [231, 88] on div "Chat analytics All Web Facebook Instagram Email Export All time This Week Last …" at bounding box center [635, 75] width 1155 height 40
click at [414, 72] on span "Email" at bounding box center [406, 75] width 26 height 12
click at [387, 65] on input "Email" at bounding box center [387, 65] width 0 height 0
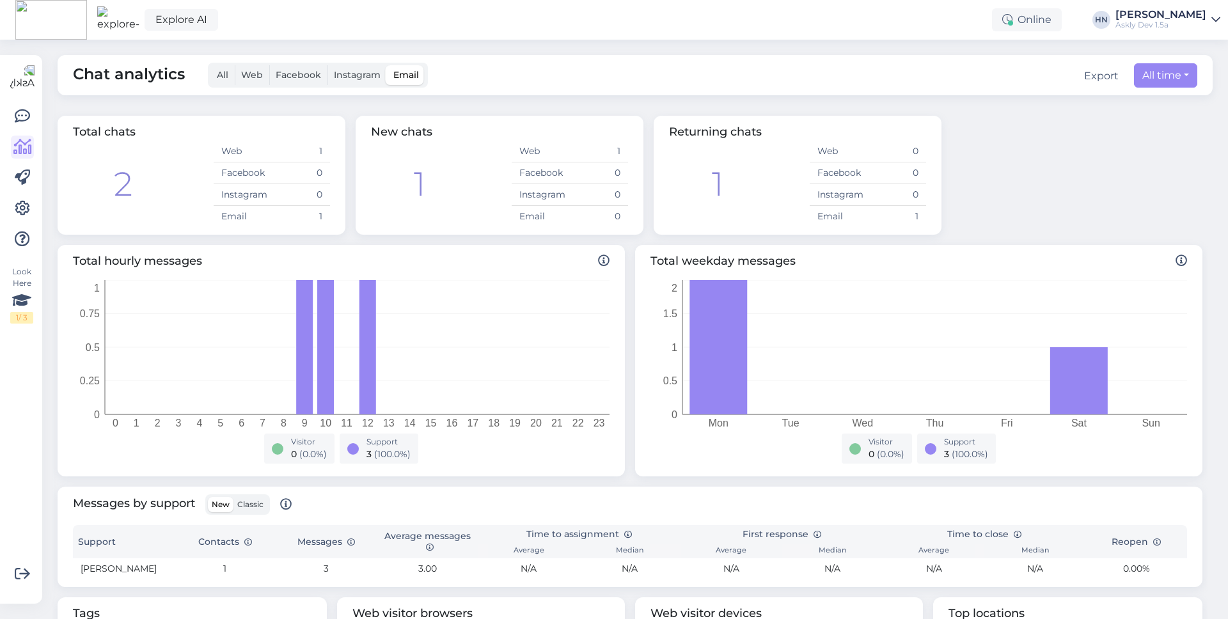
click at [283, 74] on span "Facebook" at bounding box center [298, 75] width 45 height 12
click at [269, 65] on input "Facebook" at bounding box center [269, 65] width 0 height 0
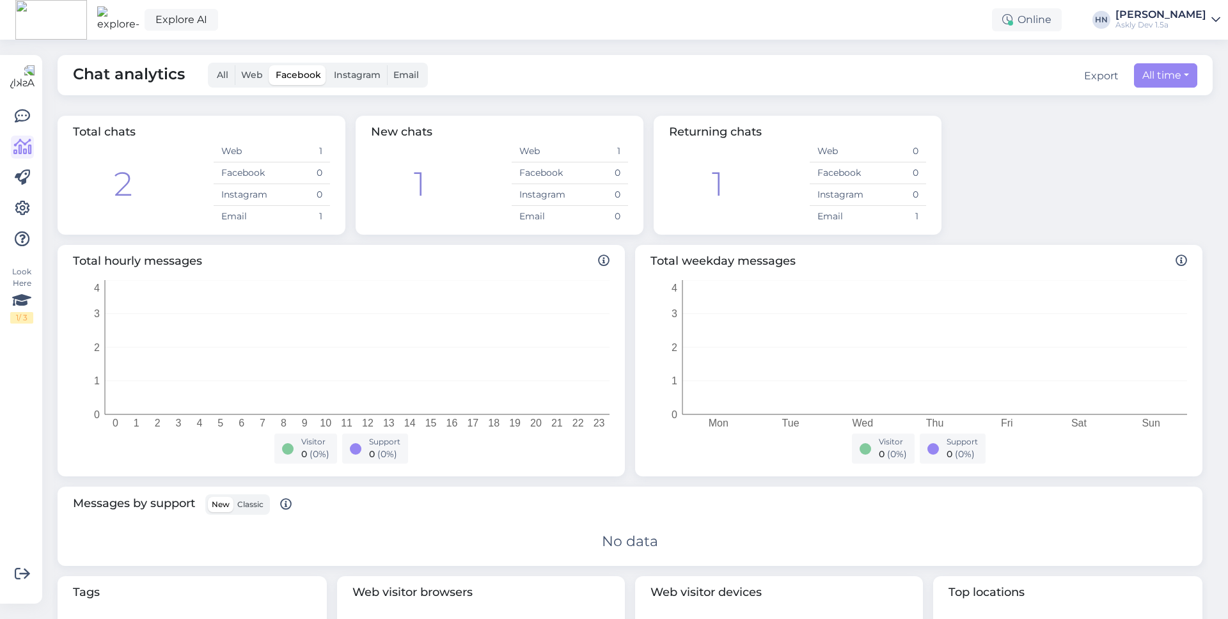
click at [222, 81] on label "All" at bounding box center [222, 75] width 24 height 20
click at [210, 65] on input "All" at bounding box center [210, 65] width 0 height 0
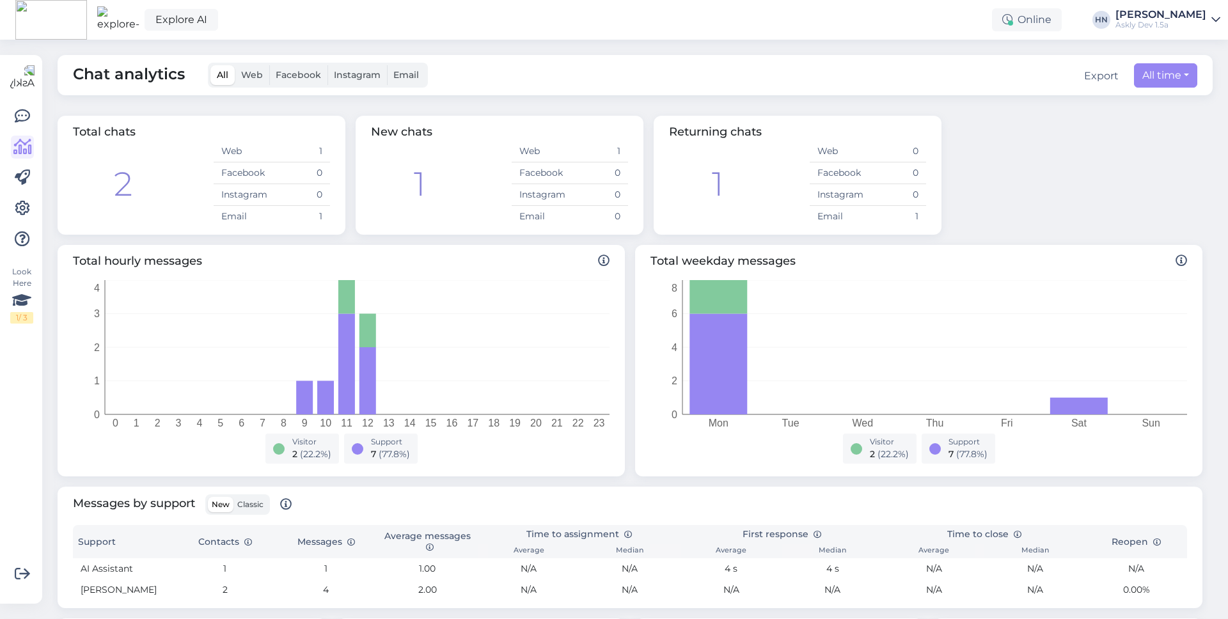
click at [590, 130] on div "New chats" at bounding box center [499, 131] width 257 height 17
click at [169, 19] on link "Explore AI" at bounding box center [181, 20] width 74 height 22
click at [259, 70] on span "Web" at bounding box center [252, 75] width 22 height 12
click at [235, 65] on input "Web" at bounding box center [235, 65] width 0 height 0
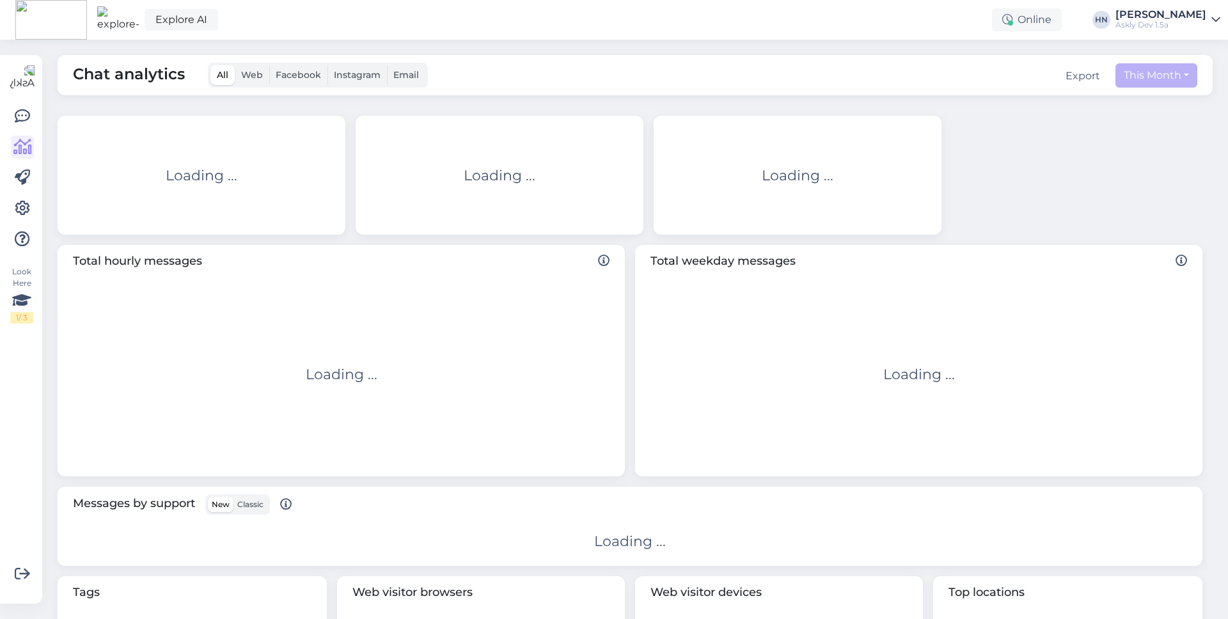
click at [252, 76] on span "Web" at bounding box center [252, 75] width 22 height 12
click at [235, 65] on input "Web" at bounding box center [235, 65] width 0 height 0
click at [219, 81] on label "All" at bounding box center [222, 75] width 24 height 20
click at [210, 65] on input "All" at bounding box center [210, 65] width 0 height 0
click at [261, 79] on span "Web" at bounding box center [252, 75] width 22 height 12
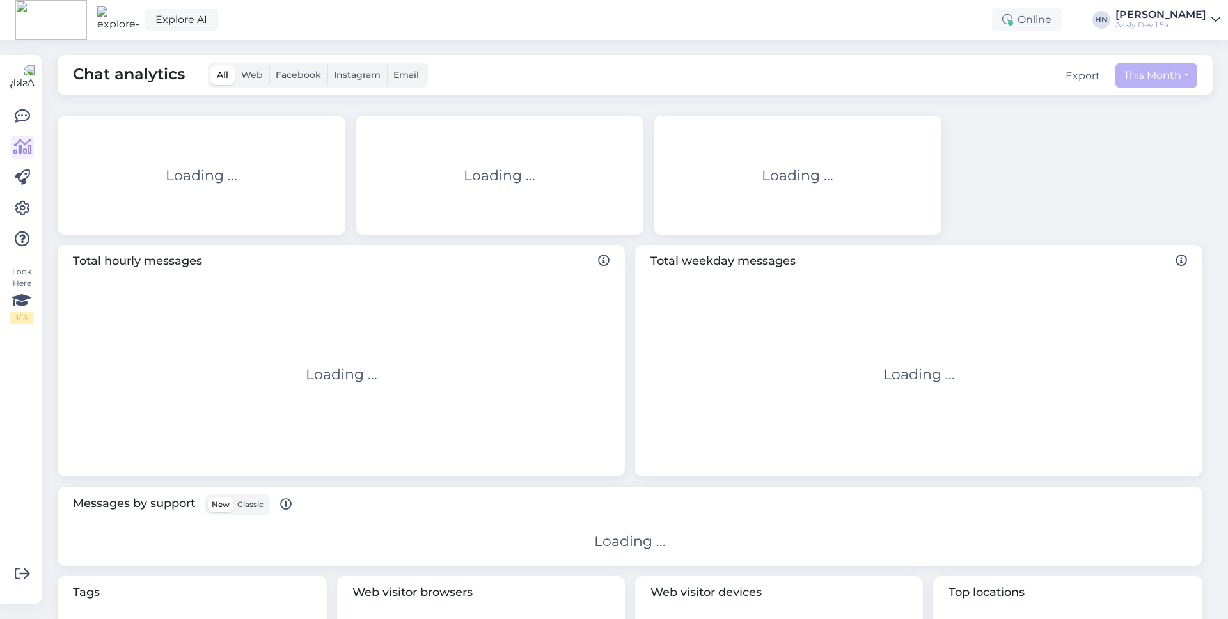
click at [235, 65] on input "Web" at bounding box center [235, 65] width 0 height 0
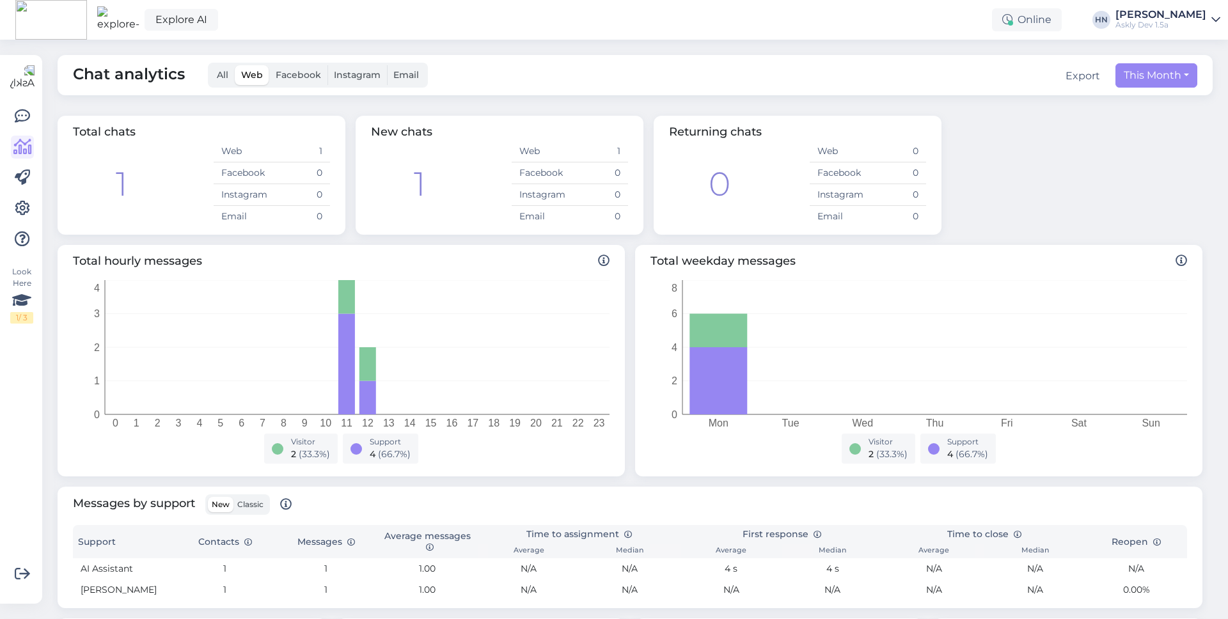
click at [212, 75] on label "All" at bounding box center [222, 75] width 24 height 20
click at [210, 65] on input "All" at bounding box center [210, 65] width 0 height 0
click at [245, 75] on span "Web" at bounding box center [252, 75] width 22 height 12
click at [235, 65] on input "Web" at bounding box center [235, 65] width 0 height 0
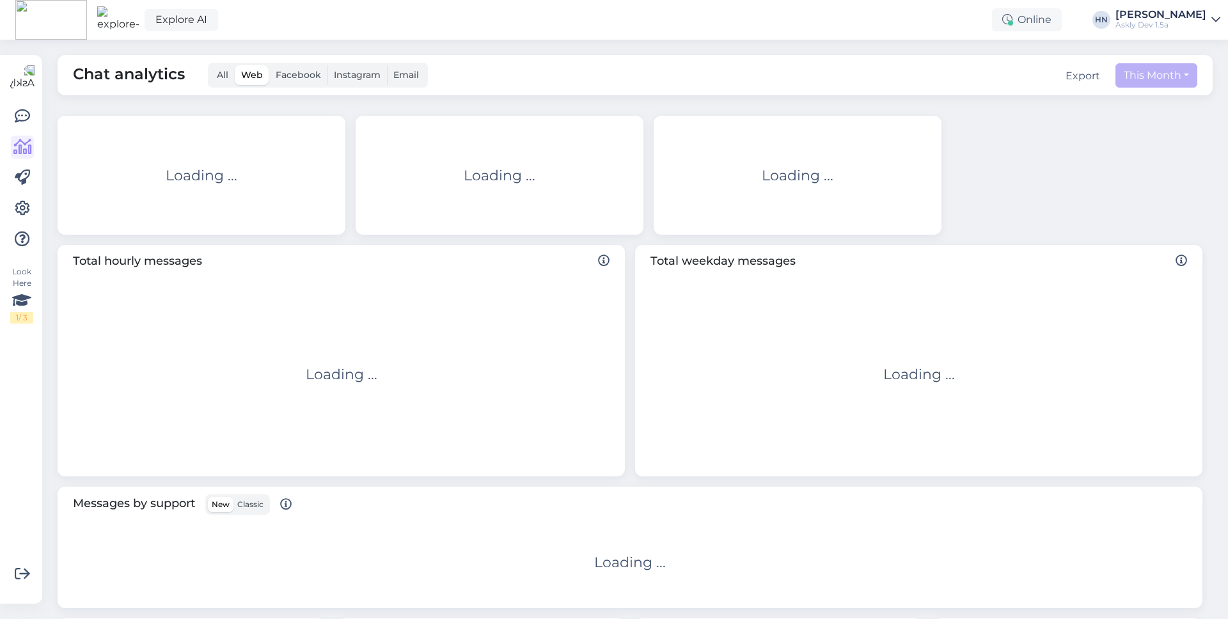
click at [226, 73] on span "All" at bounding box center [223, 75] width 12 height 12
click at [210, 65] on input "All" at bounding box center [210, 65] width 0 height 0
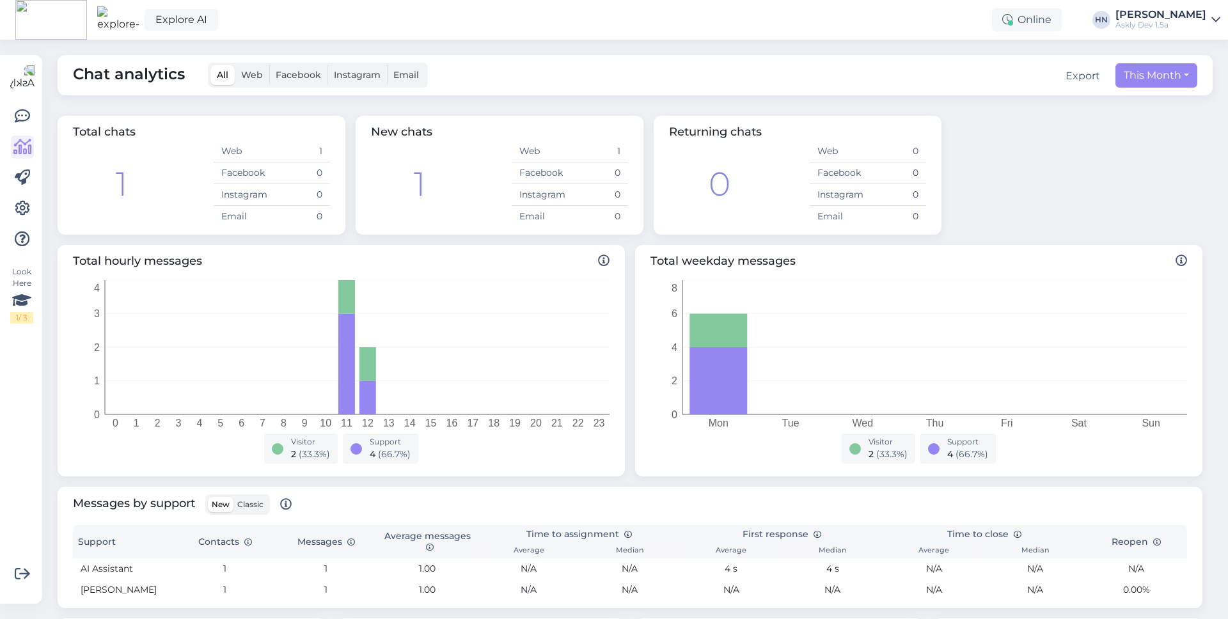
click at [304, 83] on label "Facebook" at bounding box center [298, 75] width 58 height 20
click at [269, 65] on input "Facebook" at bounding box center [269, 65] width 0 height 0
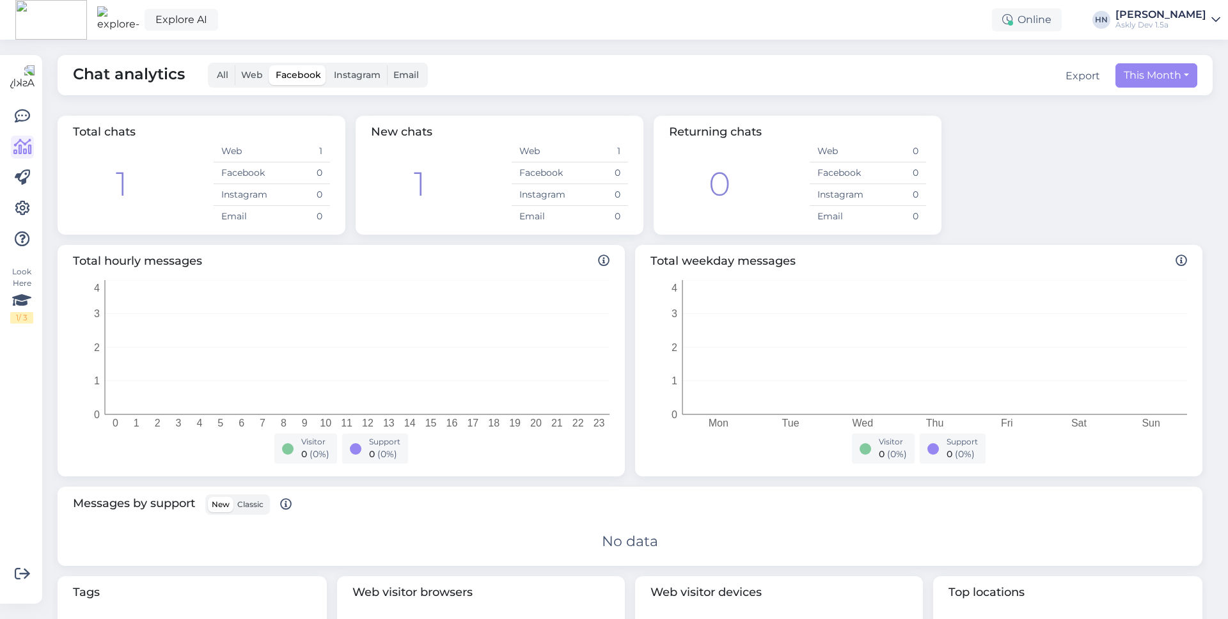
click at [217, 74] on span "All" at bounding box center [223, 75] width 12 height 12
click at [210, 65] on input "All" at bounding box center [210, 65] width 0 height 0
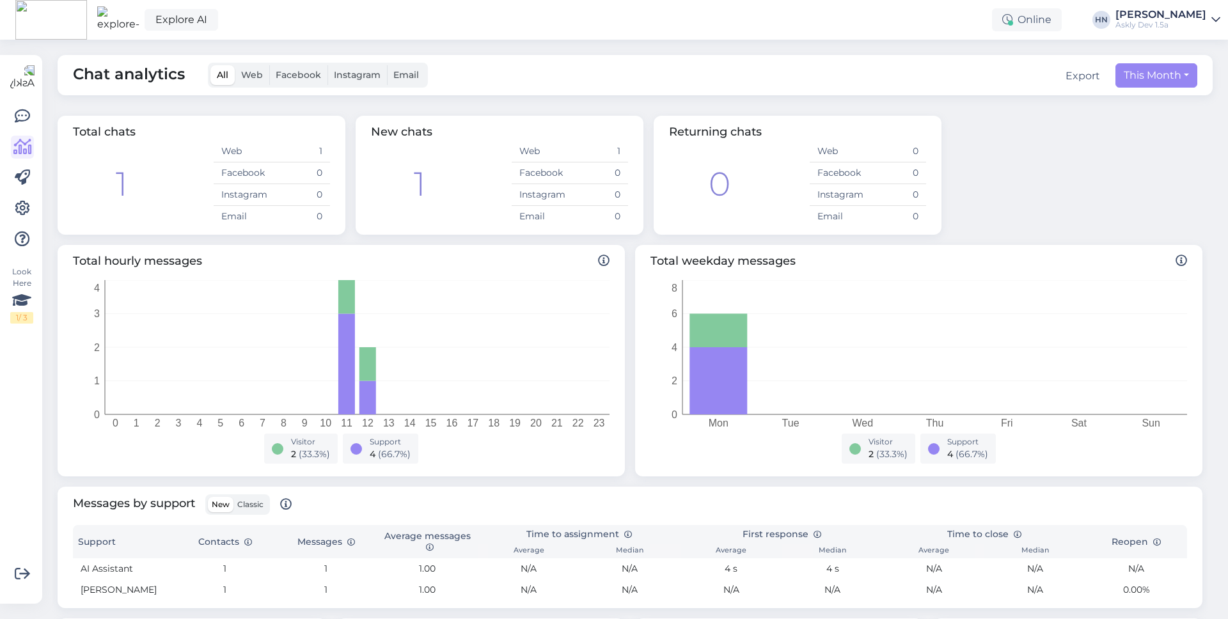
click at [256, 74] on span "Web" at bounding box center [252, 75] width 22 height 12
click at [235, 65] on input "Web" at bounding box center [235, 65] width 0 height 0
click at [233, 73] on label "All" at bounding box center [222, 75] width 24 height 20
click at [210, 65] on input "All" at bounding box center [210, 65] width 0 height 0
click at [1157, 76] on button "This Month" at bounding box center [1156, 75] width 82 height 24
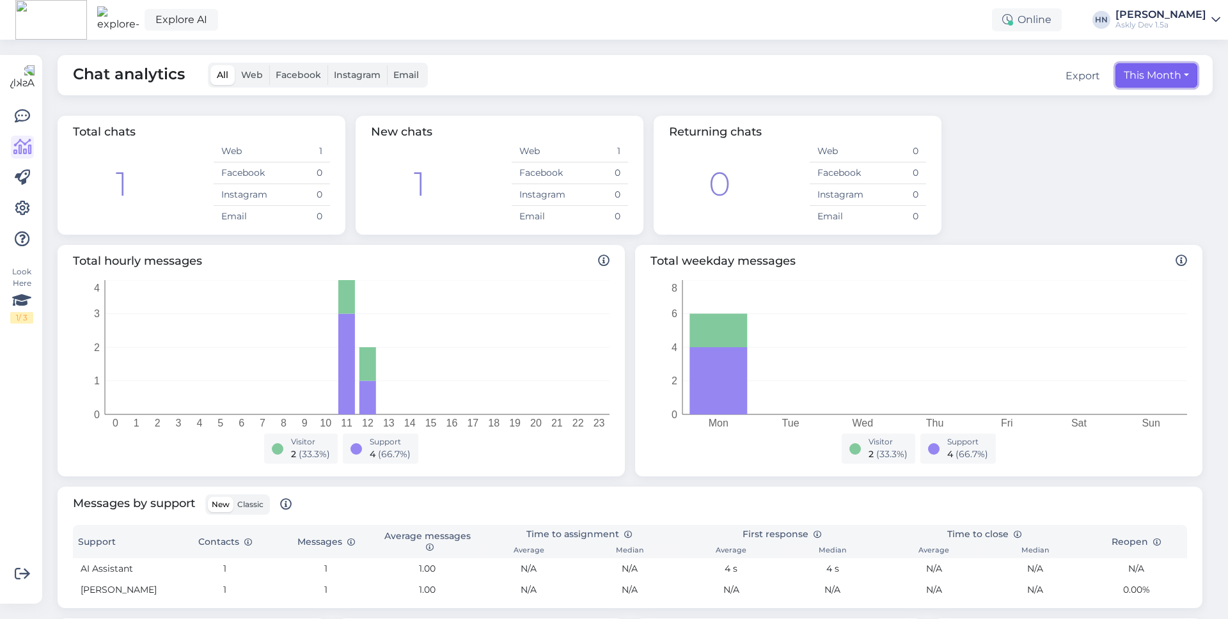
select select "9"
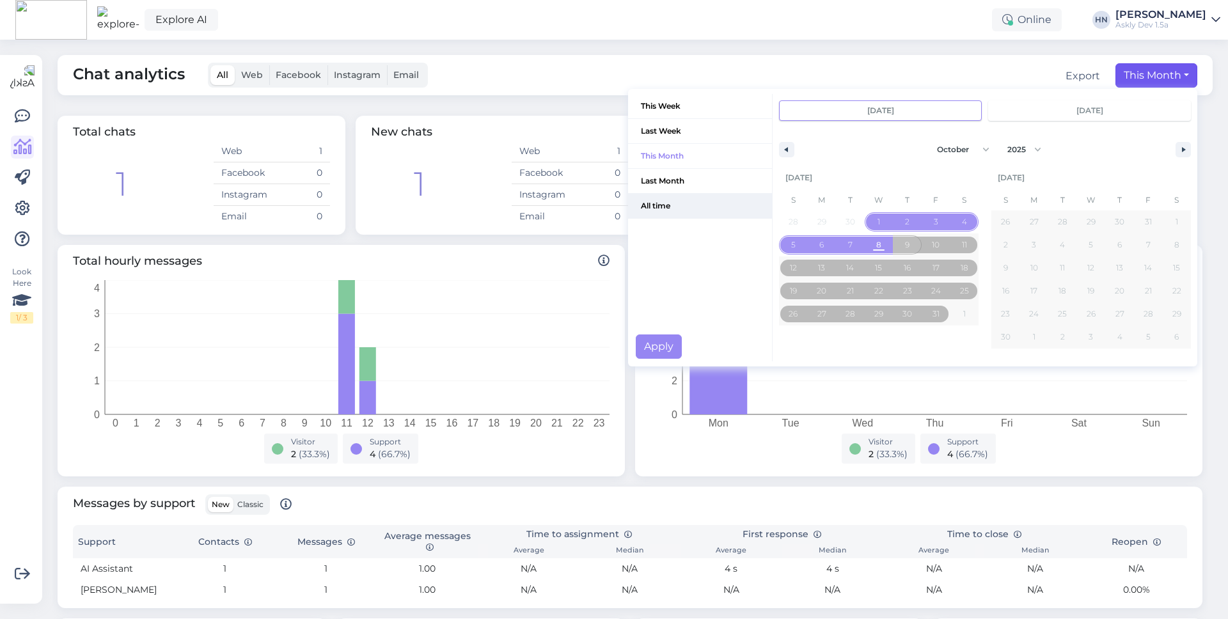
click at [689, 196] on span "All time" at bounding box center [700, 206] width 144 height 24
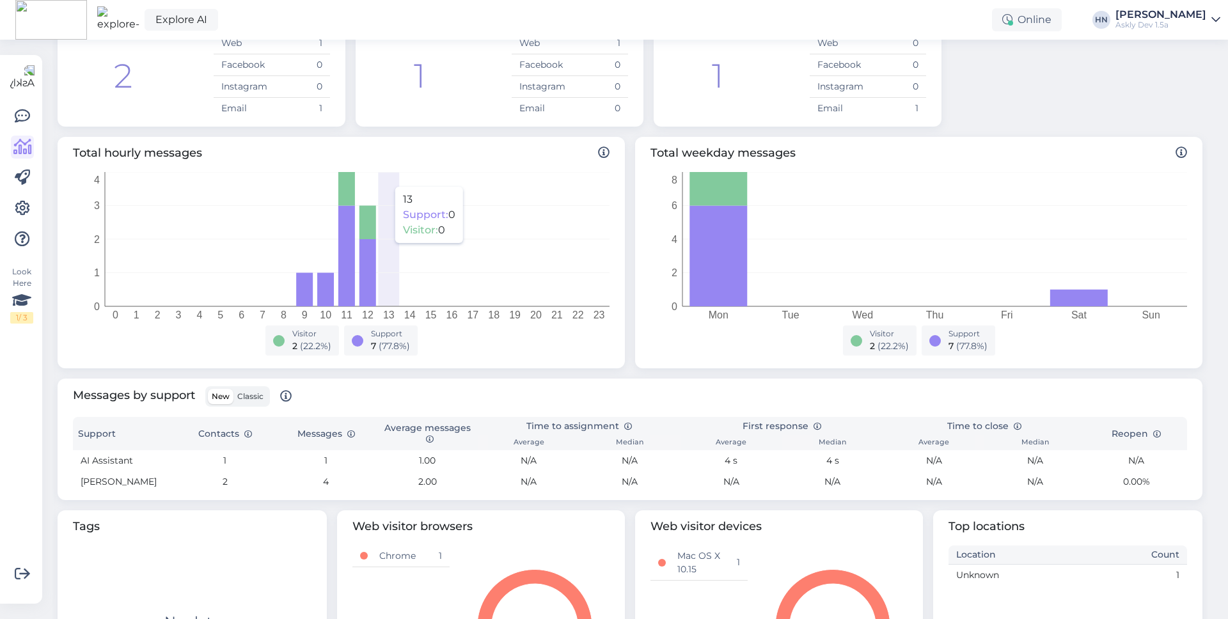
scroll to position [216, 0]
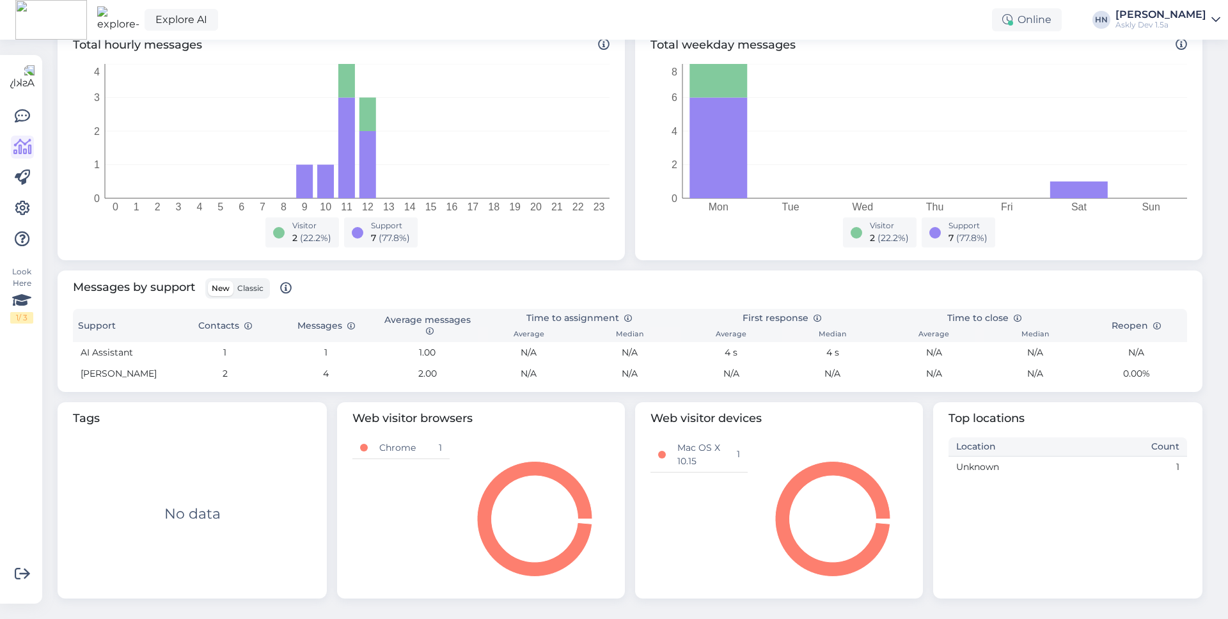
click at [246, 285] on span "Classic" at bounding box center [250, 288] width 26 height 10
click at [233, 281] on input "Classic" at bounding box center [233, 281] width 0 height 0
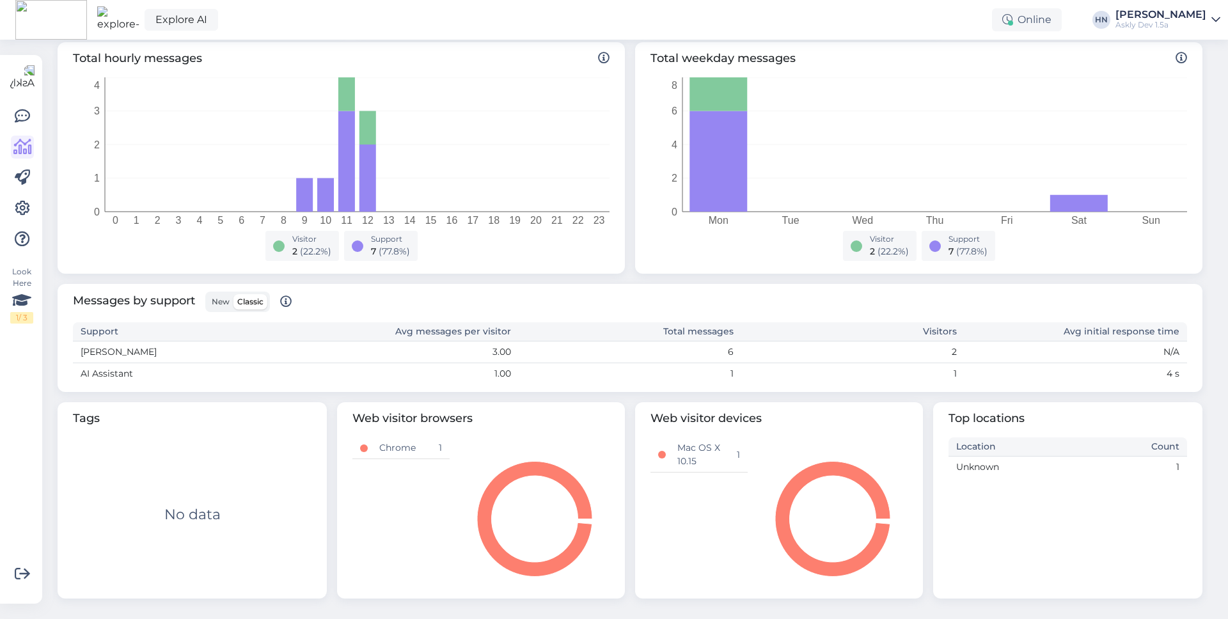
scroll to position [203, 0]
click at [223, 294] on label "New" at bounding box center [221, 301] width 26 height 15
click at [208, 294] on input "New" at bounding box center [208, 294] width 0 height 0
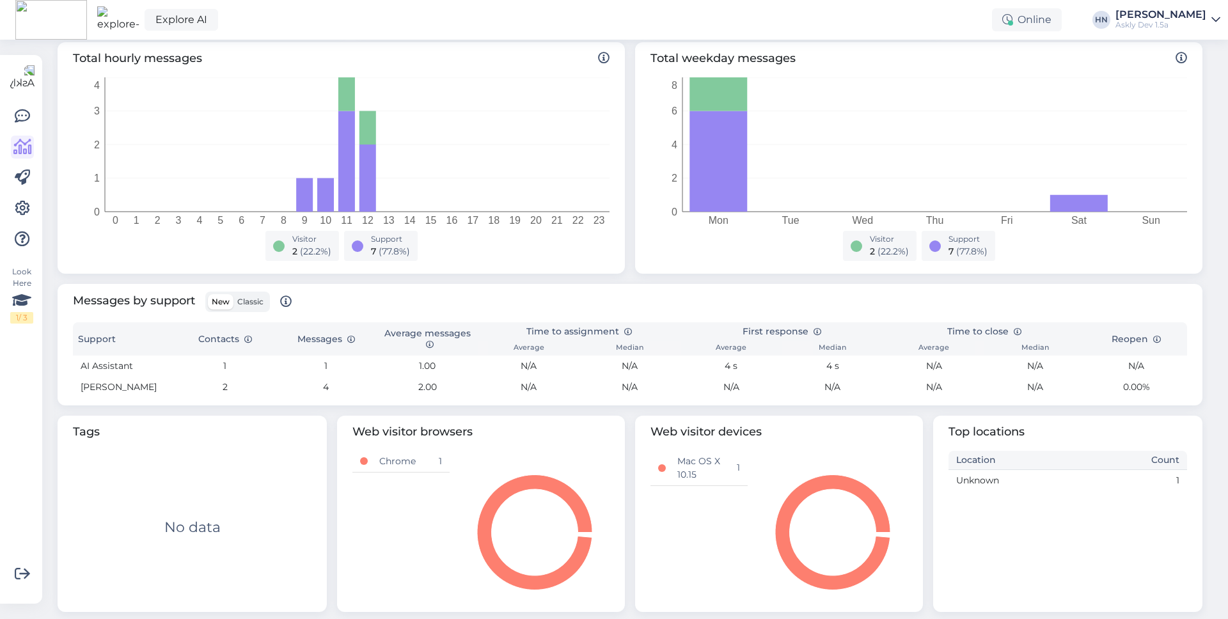
click at [252, 304] on span "Classic" at bounding box center [250, 302] width 26 height 10
click at [233, 294] on input "Classic" at bounding box center [233, 294] width 0 height 0
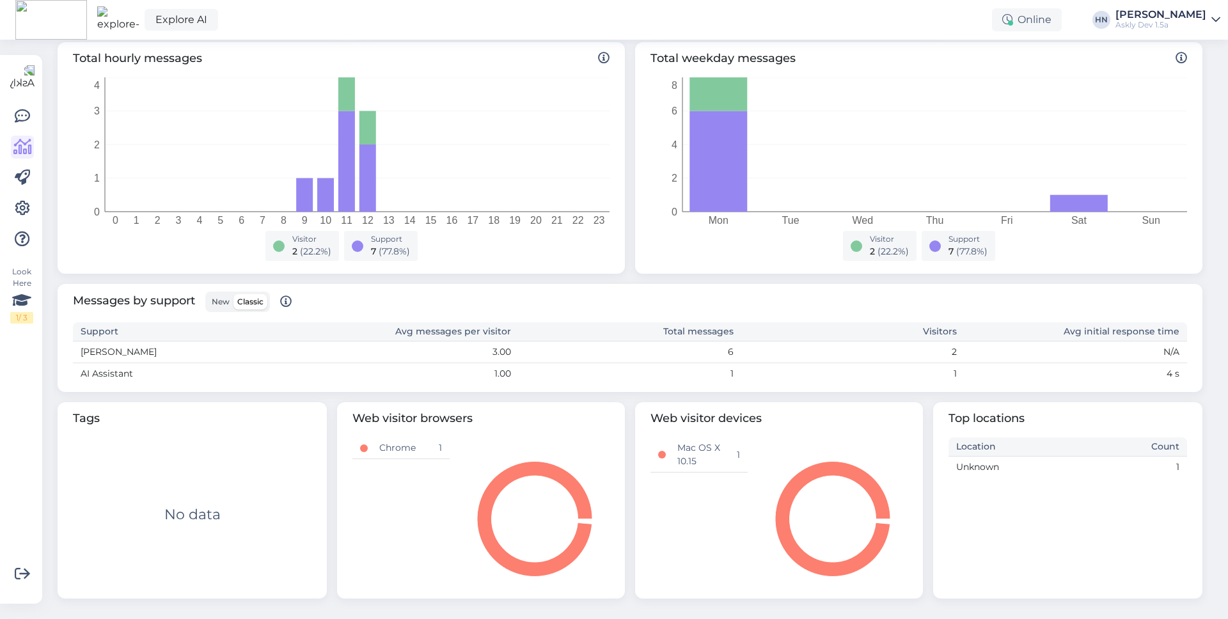
click at [217, 304] on span "New" at bounding box center [221, 302] width 18 height 10
click at [208, 294] on input "New" at bounding box center [208, 294] width 0 height 0
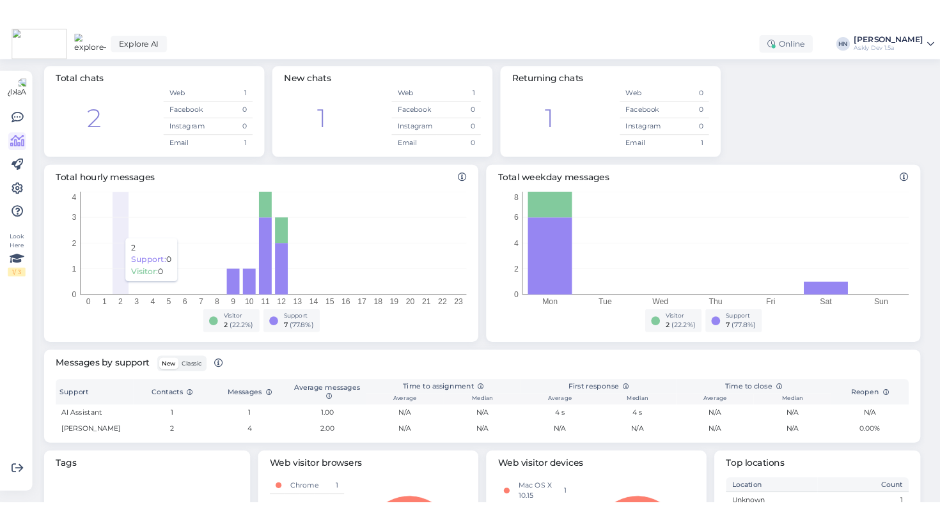
scroll to position [0, 0]
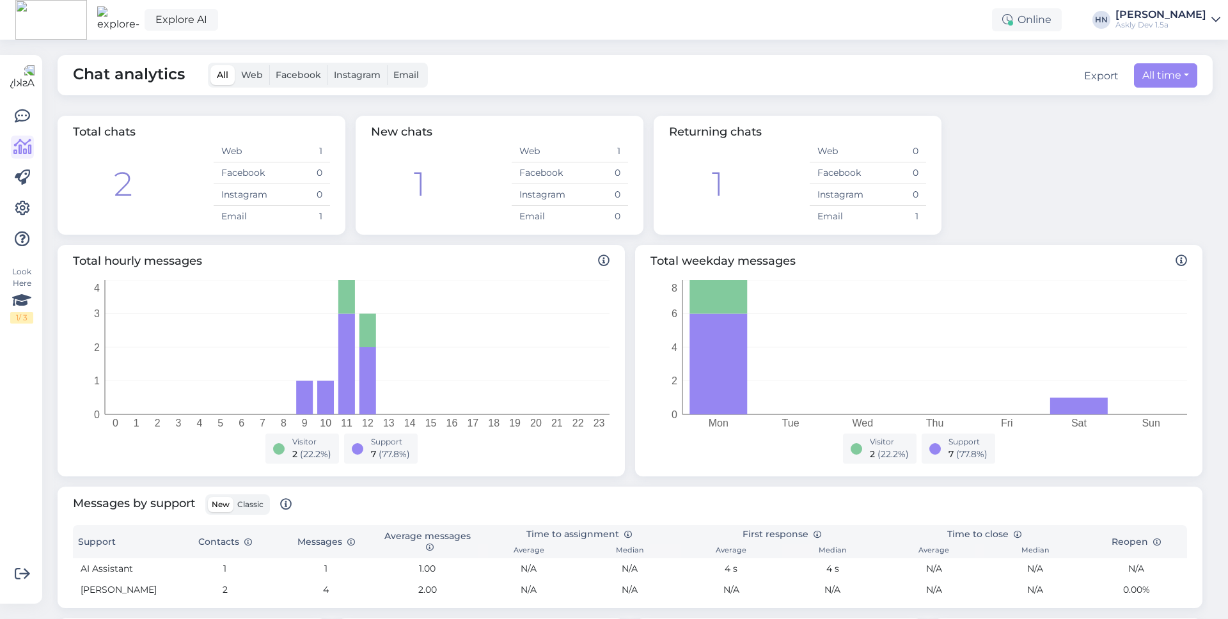
click at [269, 75] on label "Facebook" at bounding box center [298, 75] width 58 height 20
click at [269, 65] on input "Facebook" at bounding box center [269, 65] width 0 height 0
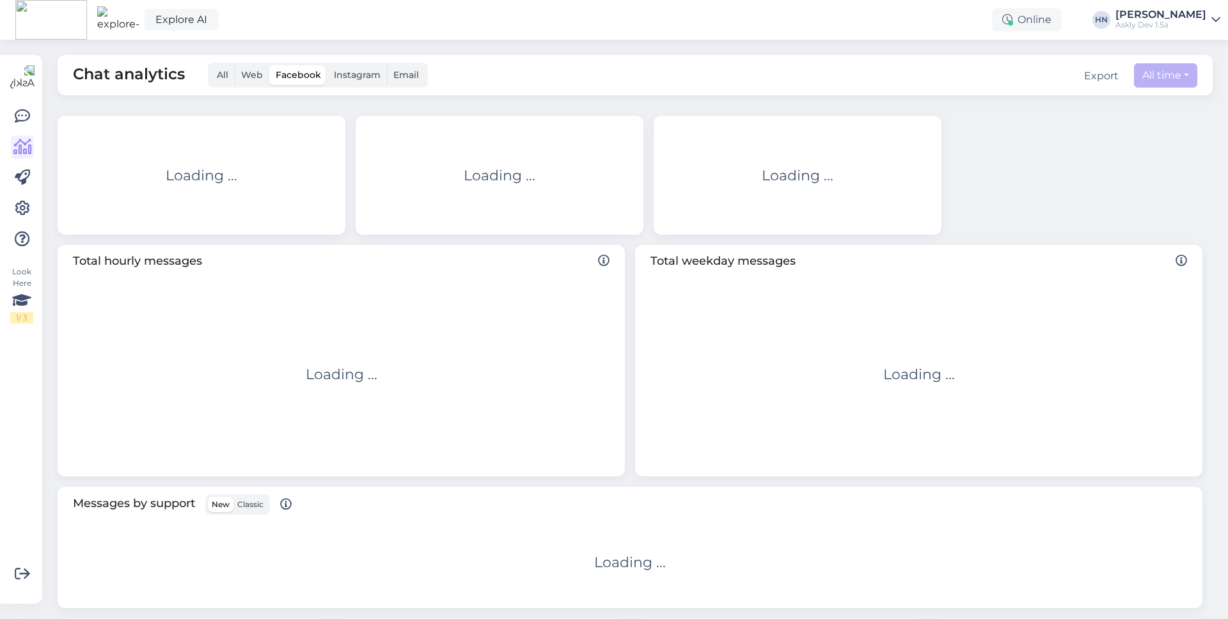
click at [244, 76] on span "Web" at bounding box center [252, 75] width 22 height 12
click at [235, 65] on input "Web" at bounding box center [235, 65] width 0 height 0
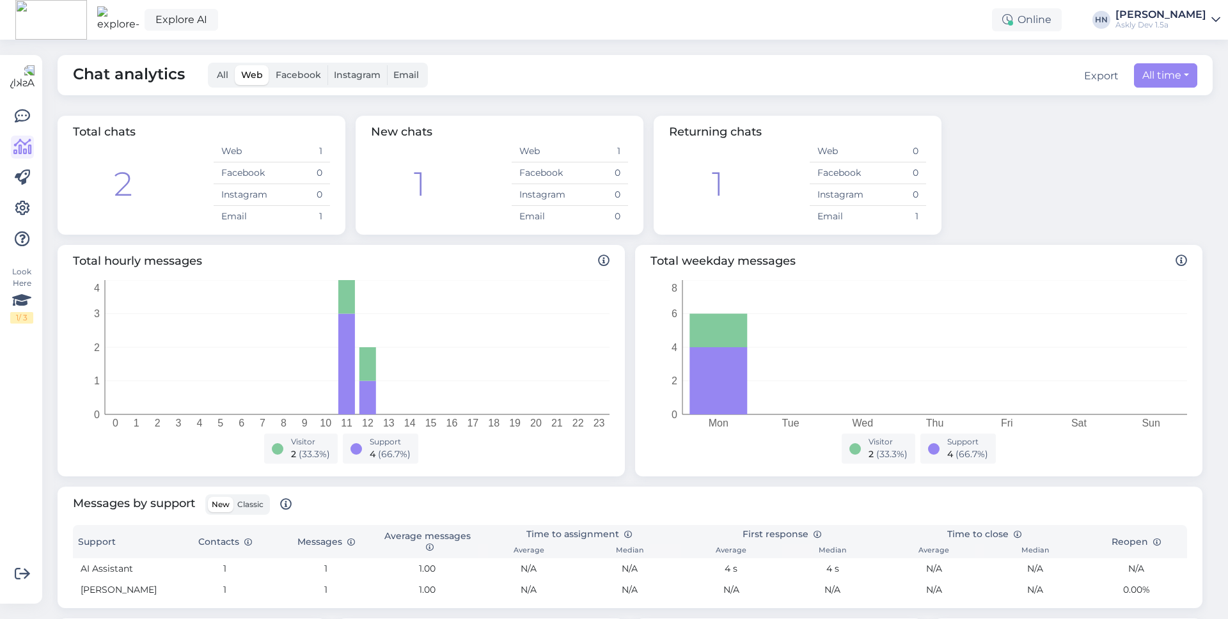
click at [205, 78] on div "All Web Facebook Instagram Email" at bounding box center [317, 75] width 235 height 25
click at [215, 75] on label "All" at bounding box center [222, 75] width 24 height 20
click at [210, 65] on input "All" at bounding box center [210, 65] width 0 height 0
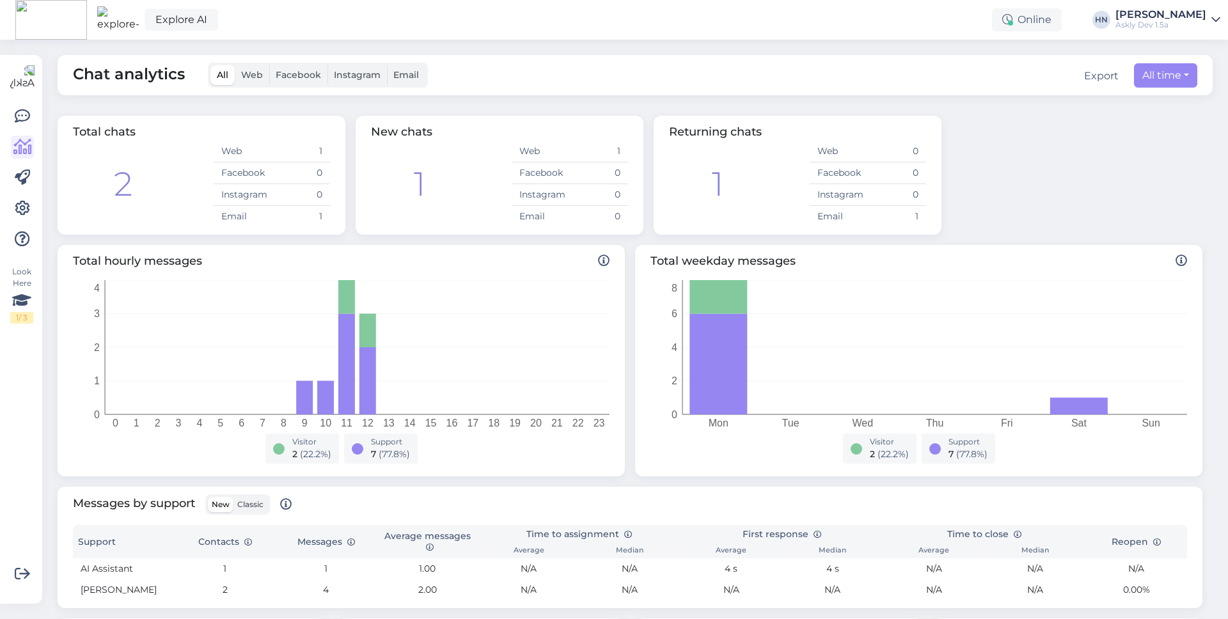
click at [336, 86] on div "All Web Facebook Instagram Email" at bounding box center [318, 75] width 220 height 25
click at [335, 83] on label "Instagram" at bounding box center [356, 75] width 59 height 20
click at [327, 65] on input "Instagram" at bounding box center [327, 65] width 0 height 0
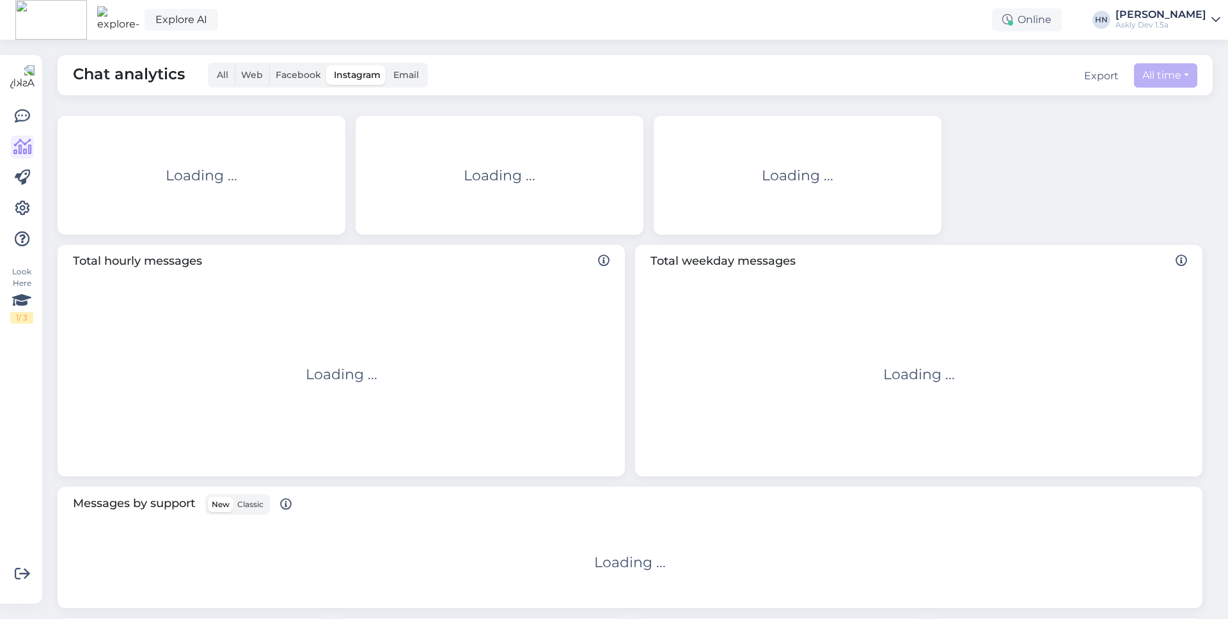
click at [299, 80] on span "Facebook" at bounding box center [298, 75] width 45 height 12
click at [269, 65] on input "Facebook" at bounding box center [269, 65] width 0 height 0
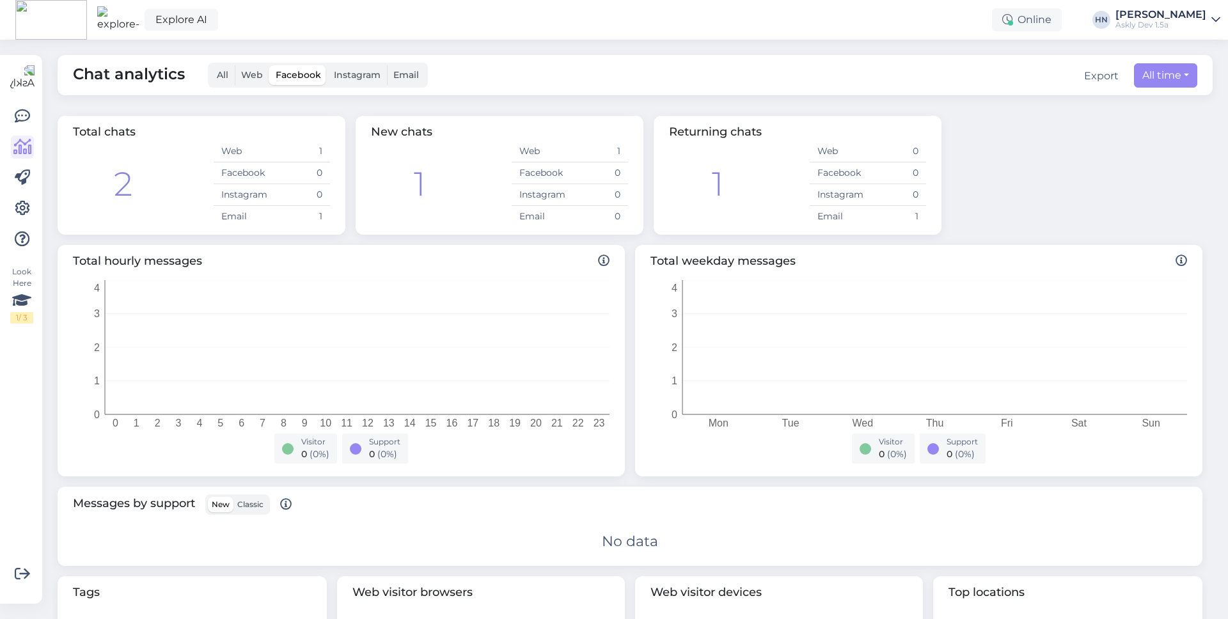
click at [220, 72] on span "All" at bounding box center [223, 75] width 12 height 12
click at [210, 65] on input "All" at bounding box center [210, 65] width 0 height 0
